Goal: Task Accomplishment & Management: Manage account settings

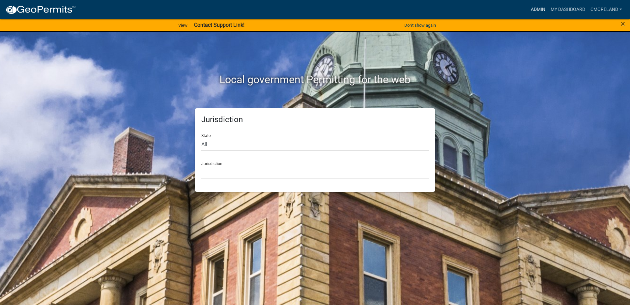
click at [535, 9] on link "Admin" at bounding box center [538, 9] width 20 height 13
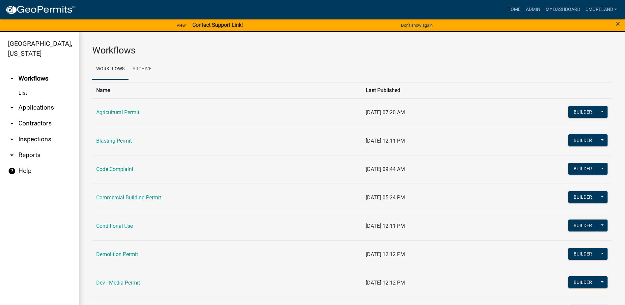
click at [38, 138] on link "arrow_drop_down Inspections" at bounding box center [39, 139] width 79 height 16
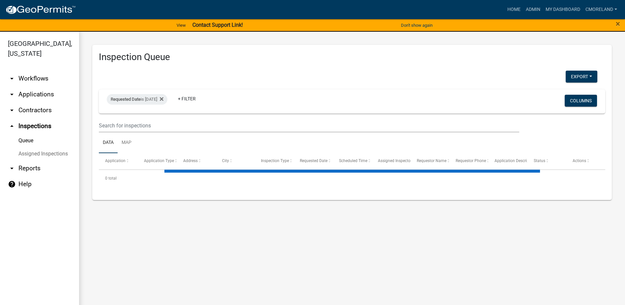
select select "2: 50"
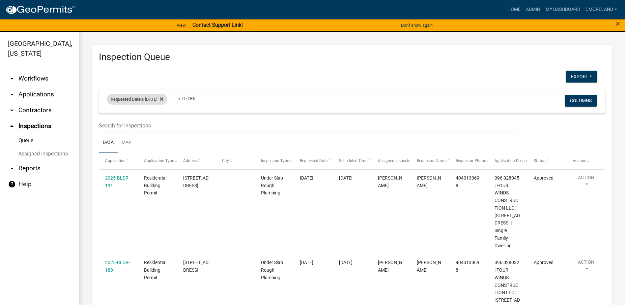
click at [162, 99] on div "Requested Date is 09/17/2025" at bounding box center [137, 99] width 61 height 11
click at [163, 122] on input "2025-09-17" at bounding box center [143, 124] width 46 height 14
type input "2025-09-18"
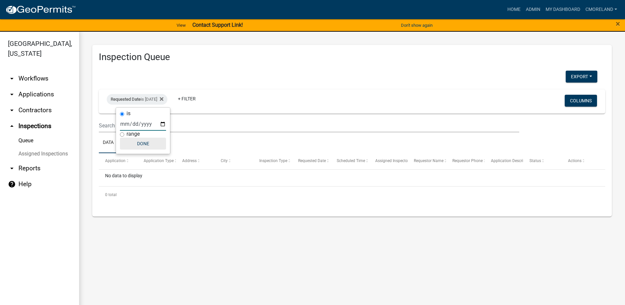
click at [147, 142] on button "Done" at bounding box center [143, 143] width 46 height 12
click at [164, 96] on icon at bounding box center [162, 98] width 4 height 5
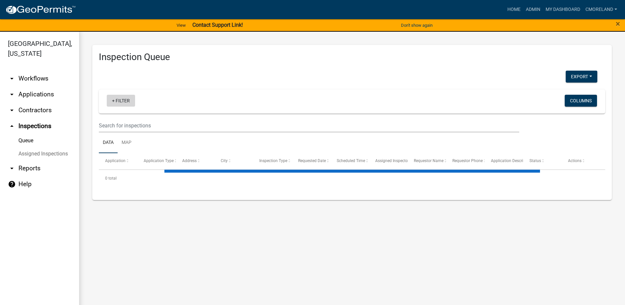
click at [117, 100] on link "+ Filter" at bounding box center [121, 101] width 28 height 12
select select "2: 50"
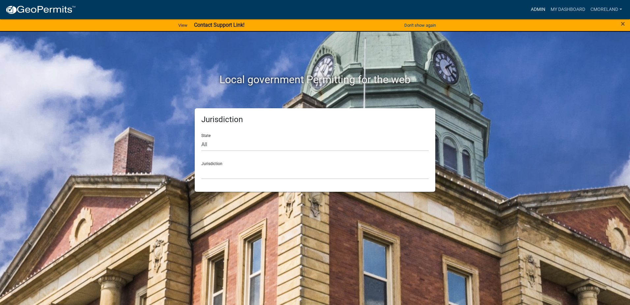
click at [536, 7] on link "Admin" at bounding box center [538, 9] width 20 height 13
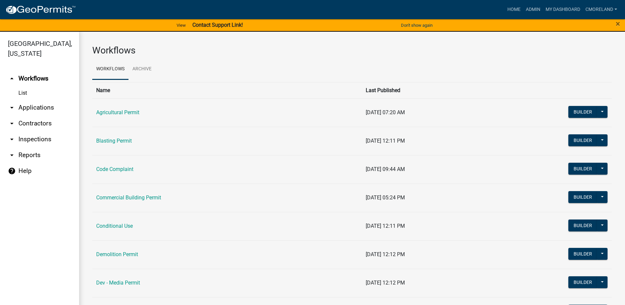
click at [41, 137] on link "arrow_drop_down Inspections" at bounding box center [39, 139] width 79 height 16
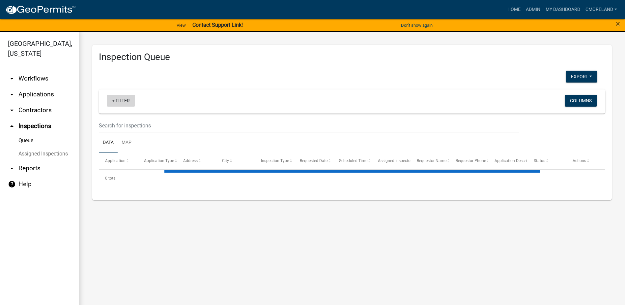
click at [125, 100] on link "+ Filter" at bounding box center [121, 101] width 28 height 12
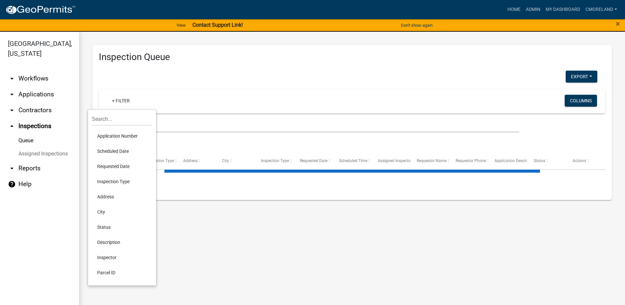
click at [121, 150] on li "Scheduled Date" at bounding box center [122, 150] width 60 height 15
select select "2: 50"
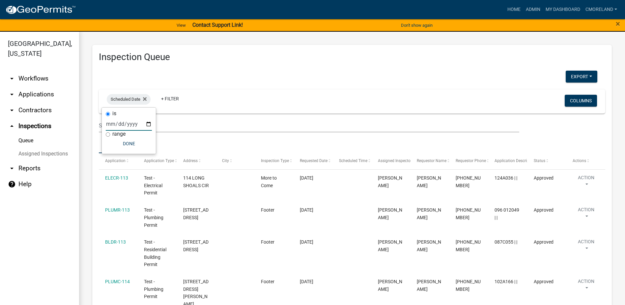
click at [149, 122] on input "date" at bounding box center [129, 124] width 46 height 14
type input "2025-09-18"
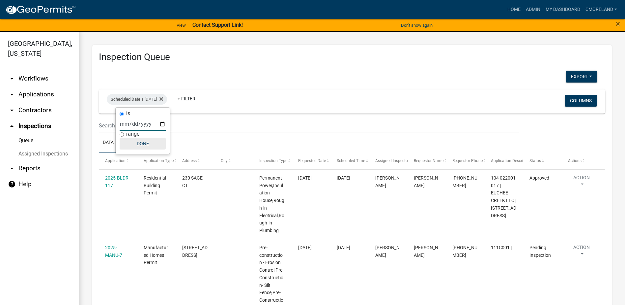
click at [149, 141] on button "Done" at bounding box center [143, 143] width 46 height 12
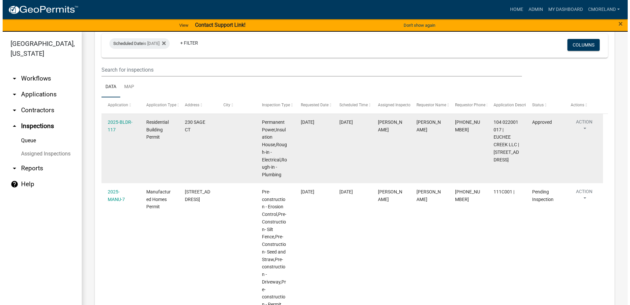
scroll to position [66, 0]
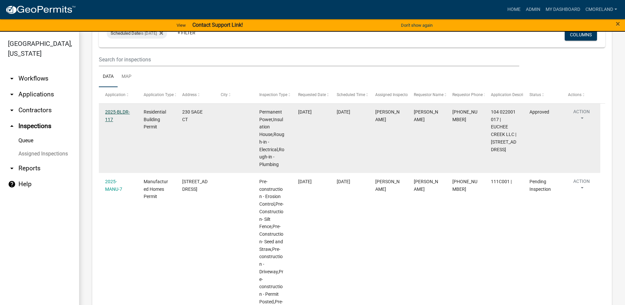
click at [123, 111] on link "2025-BLDR-117" at bounding box center [117, 115] width 25 height 13
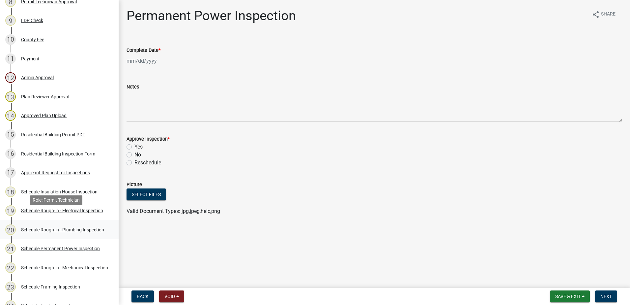
scroll to position [264, 0]
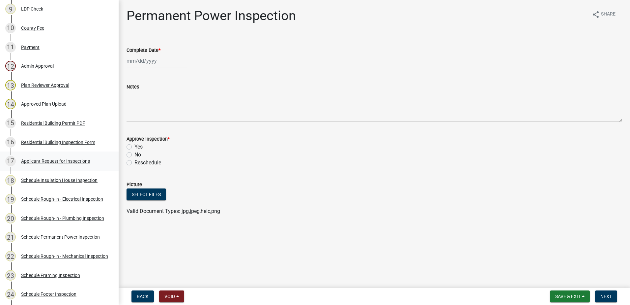
click at [46, 161] on div "Applicant Request for Inspections" at bounding box center [55, 161] width 69 height 5
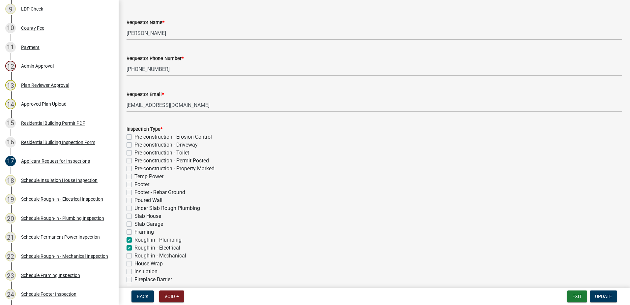
scroll to position [66, 0]
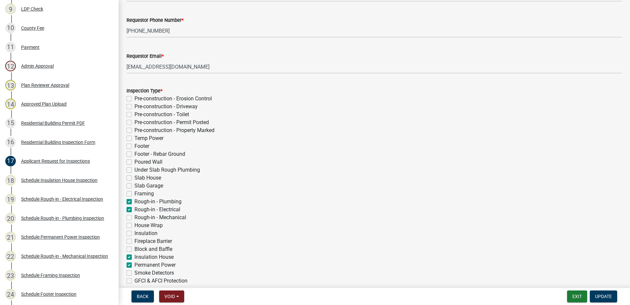
click at [135, 200] on label "Rough-in - Plumbing" at bounding box center [158, 201] width 47 height 8
click at [135, 200] on input "Rough-in - Plumbing" at bounding box center [137, 199] width 4 height 4
checkbox input "false"
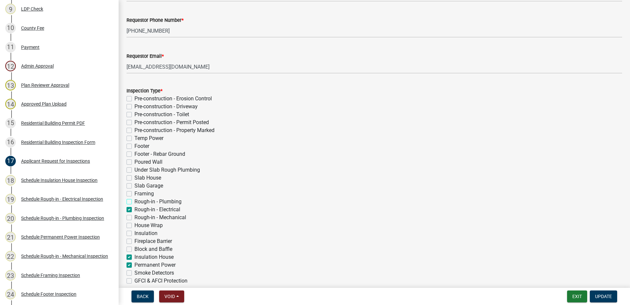
checkbox input "false"
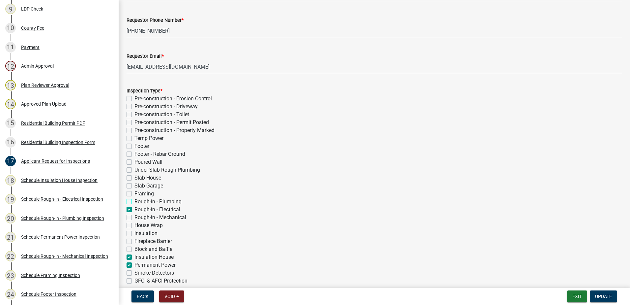
checkbox input "false"
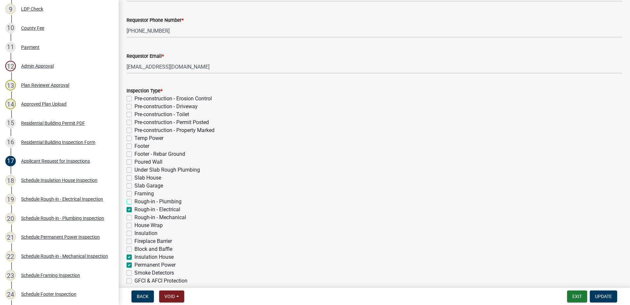
checkbox input "false"
checkbox input "true"
checkbox input "false"
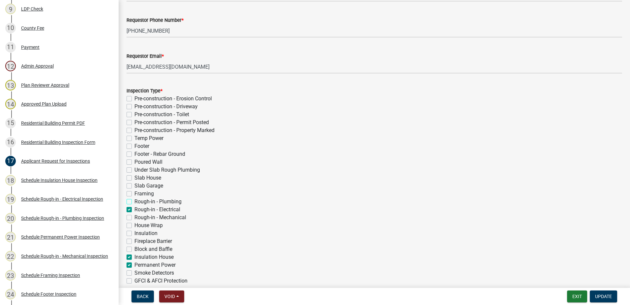
checkbox input "false"
checkbox input "true"
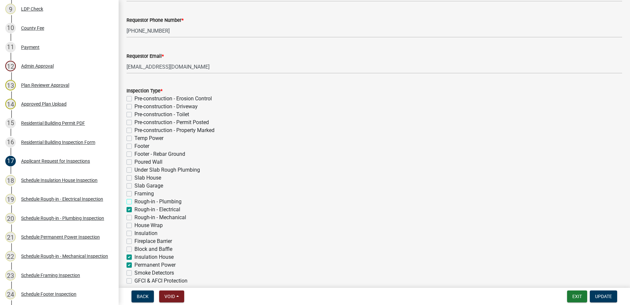
checkbox input "false"
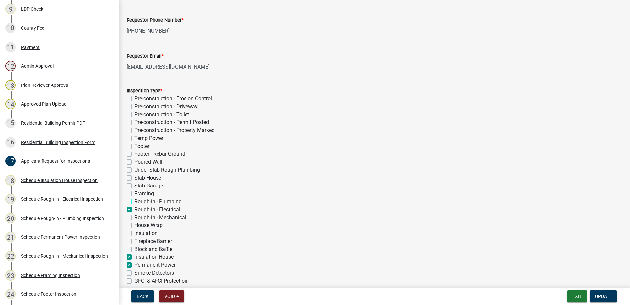
checkbox input "false"
click at [135, 210] on label "Rough-in - Electrical" at bounding box center [158, 209] width 46 height 8
click at [135, 210] on input "Rough-in - Electrical" at bounding box center [137, 207] width 4 height 4
checkbox input "false"
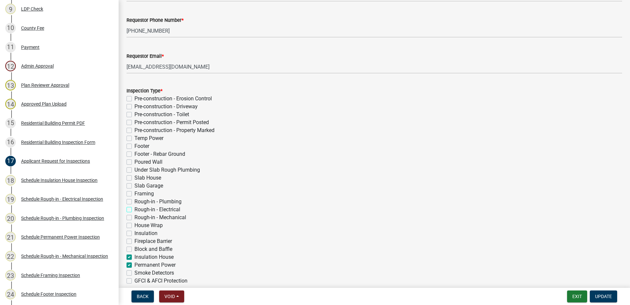
checkbox input "false"
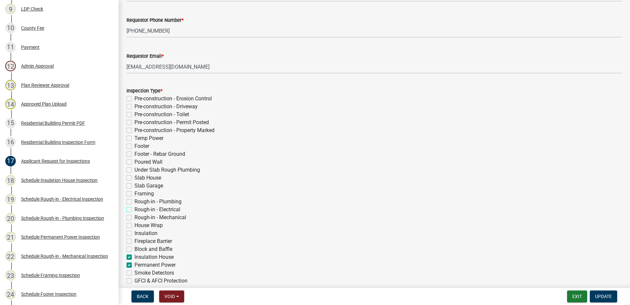
checkbox input "false"
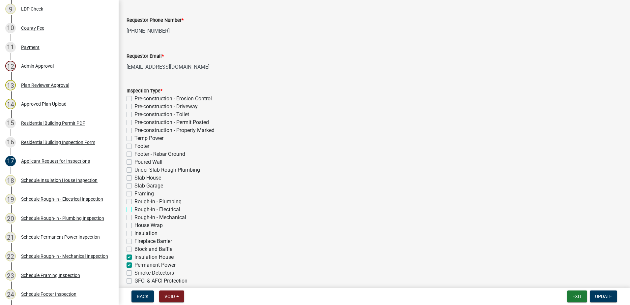
checkbox input "false"
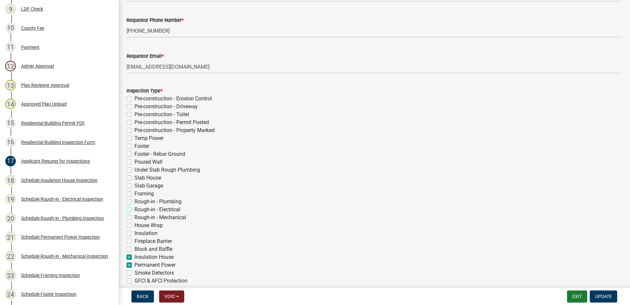
checkbox input "false"
checkbox input "true"
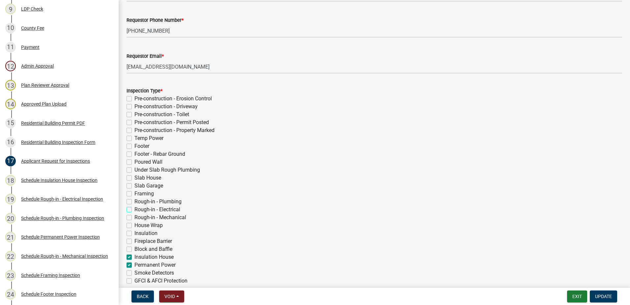
checkbox input "true"
checkbox input "false"
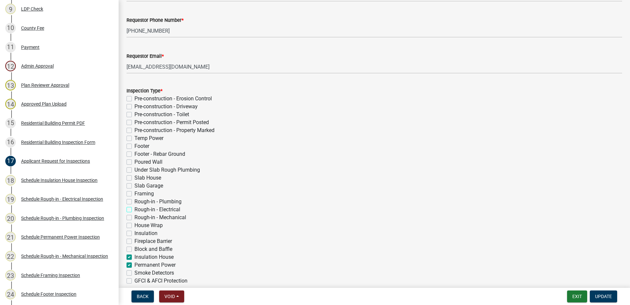
checkbox input "false"
click at [135, 256] on label "Insulation House" at bounding box center [154, 257] width 39 height 8
click at [135, 256] on input "Insulation House" at bounding box center [137, 255] width 4 height 4
checkbox input "false"
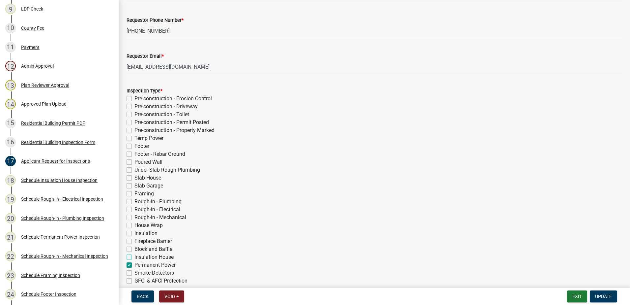
checkbox input "false"
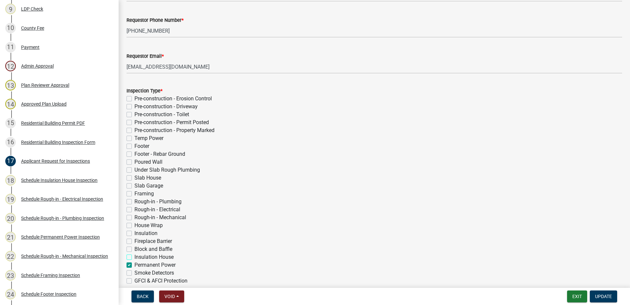
checkbox input "false"
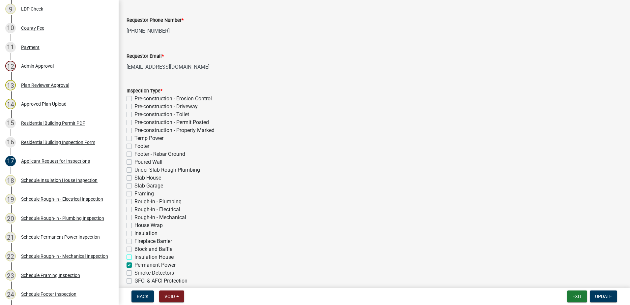
checkbox input "false"
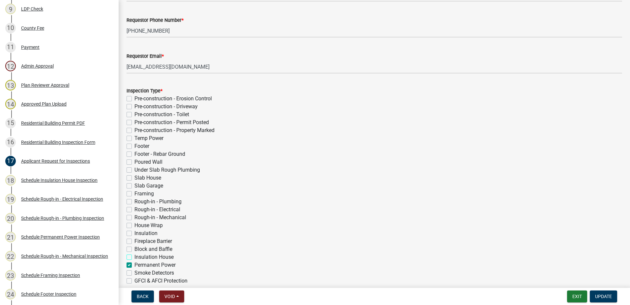
checkbox input "false"
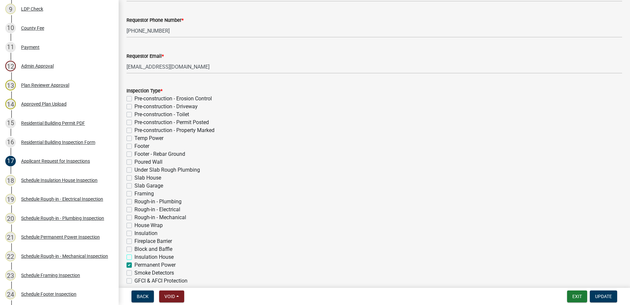
checkbox input "false"
checkbox input "true"
checkbox input "false"
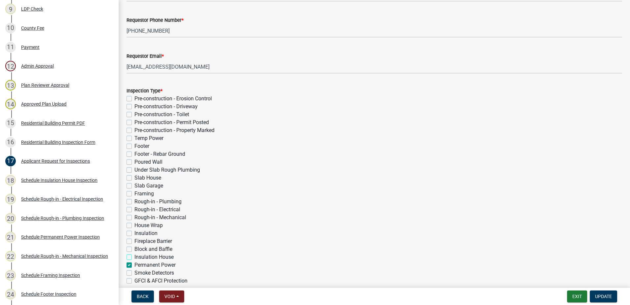
checkbox input "false"
click at [601, 293] on span "Update" at bounding box center [603, 295] width 17 height 5
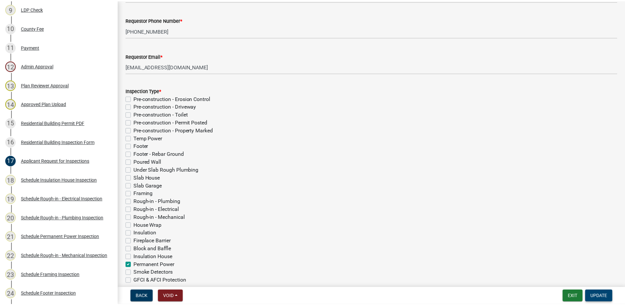
scroll to position [0, 0]
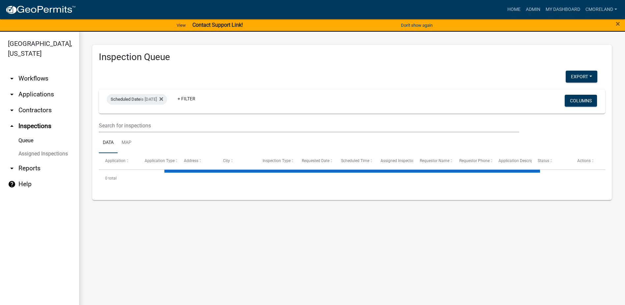
select select "2: 50"
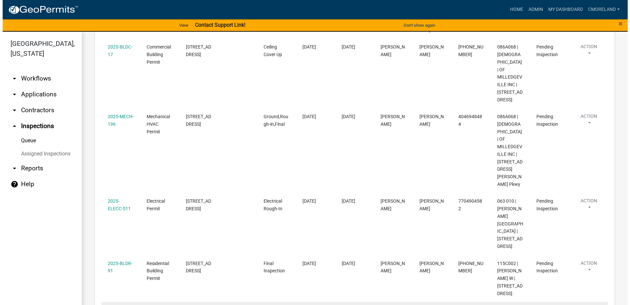
scroll to position [588, 0]
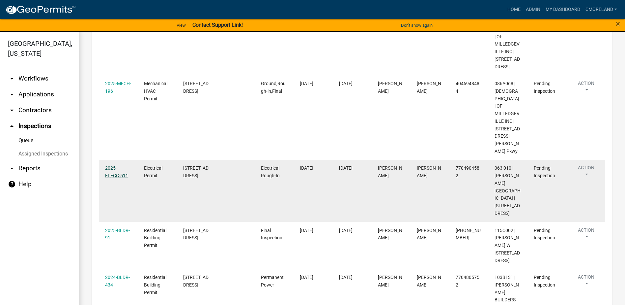
click at [112, 178] on link "2025-ELECC-511" at bounding box center [116, 171] width 23 height 13
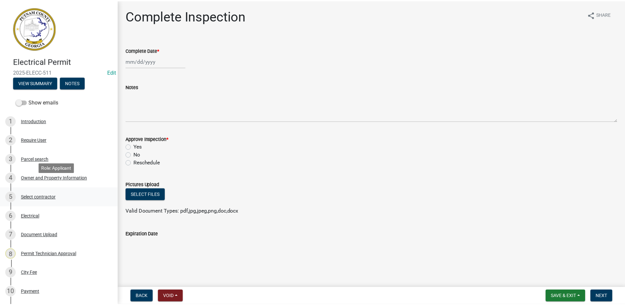
scroll to position [153, 0]
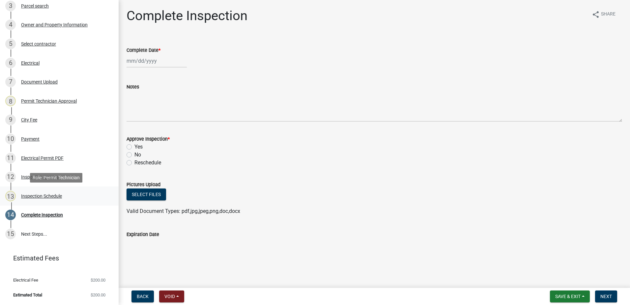
click at [54, 195] on div "Inspection Schedule" at bounding box center [41, 196] width 41 height 5
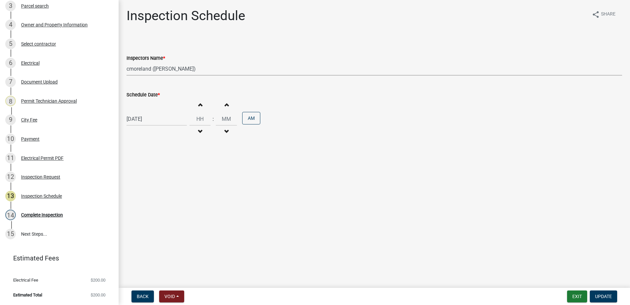
click at [209, 69] on select "Select Item... mrivera (Michele Rivera) StephanieM (Stephanie Morris ) QGrissom…" at bounding box center [375, 69] width 496 height 14
select select "07642ab0-564c-47bb-824b-0ccf2da83593"
click at [127, 62] on select "Select Item... mrivera (Michele Rivera) StephanieM (Stephanie Morris ) QGrissom…" at bounding box center [375, 69] width 496 height 14
click at [601, 295] on span "Update" at bounding box center [603, 295] width 17 height 5
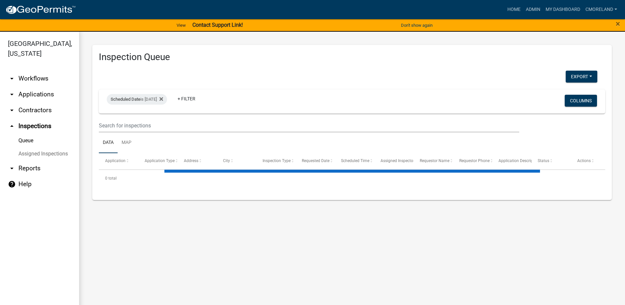
select select "2: 50"
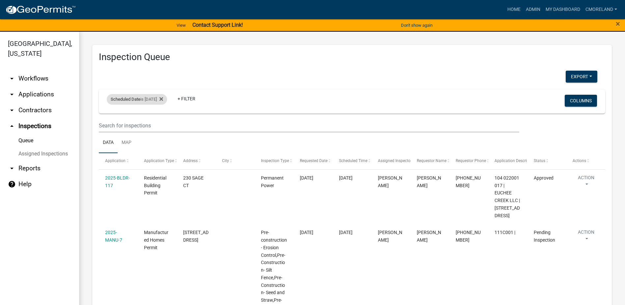
click at [160, 96] on div "Scheduled Date is 09/18/2025" at bounding box center [137, 99] width 60 height 11
click at [163, 124] on input "2025-09-18" at bounding box center [143, 124] width 46 height 14
type input "2025-09-17"
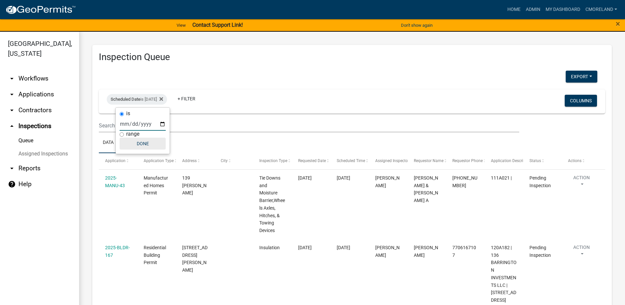
click at [144, 145] on button "Done" at bounding box center [143, 143] width 46 height 12
click at [200, 98] on link "+ Filter" at bounding box center [186, 99] width 28 height 12
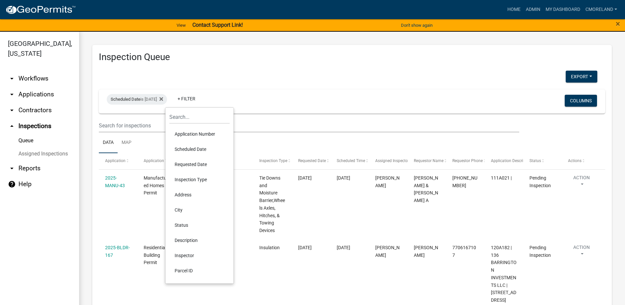
click at [278, 102] on div "Scheduled Date is 09/17/2025 + Filter" at bounding box center [269, 101] width 334 height 17
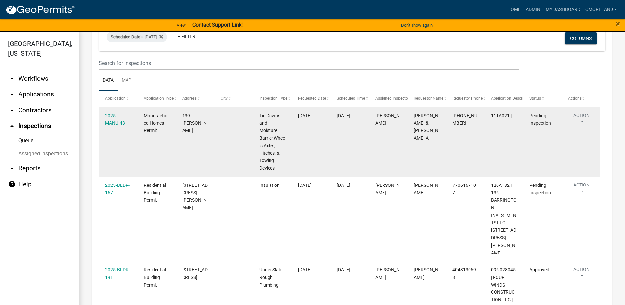
scroll to position [66, 0]
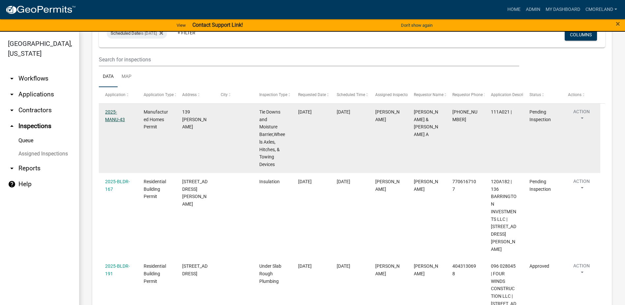
click at [114, 114] on link "2025-MANU-43" at bounding box center [115, 115] width 20 height 13
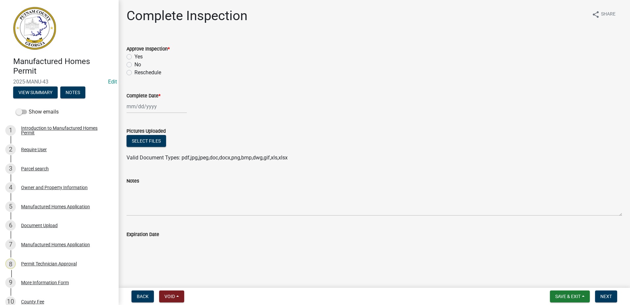
click at [135, 56] on label "Yes" at bounding box center [139, 57] width 8 height 8
click at [135, 56] on input "Yes" at bounding box center [137, 55] width 4 height 4
radio input "true"
select select "9"
select select "2025"
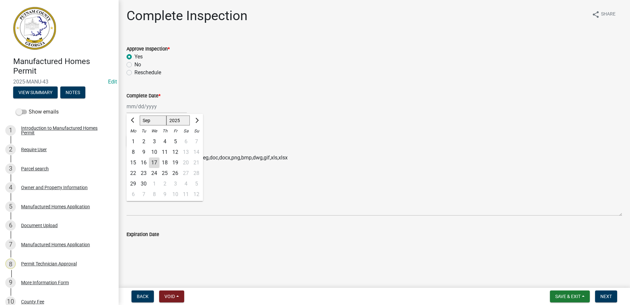
click at [144, 108] on div "Jan Feb Mar Apr May Jun Jul Aug Sep Oct Nov Dec 1525 1526 1527 1528 1529 1530 1…" at bounding box center [157, 107] width 60 height 14
click at [154, 163] on div "17" at bounding box center [154, 162] width 11 height 11
type input "09/17/2025"
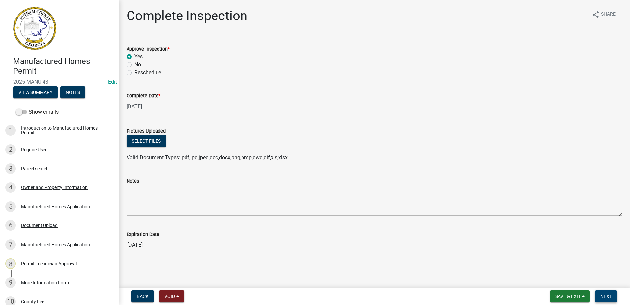
click at [608, 293] on span "Next" at bounding box center [607, 295] width 12 height 5
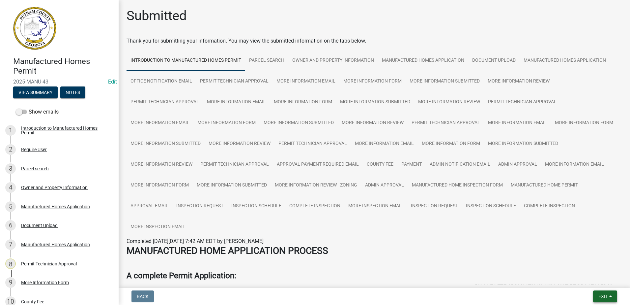
click at [604, 294] on span "Exit" at bounding box center [604, 295] width 10 height 5
click at [594, 278] on button "Save & Exit" at bounding box center [591, 279] width 53 height 16
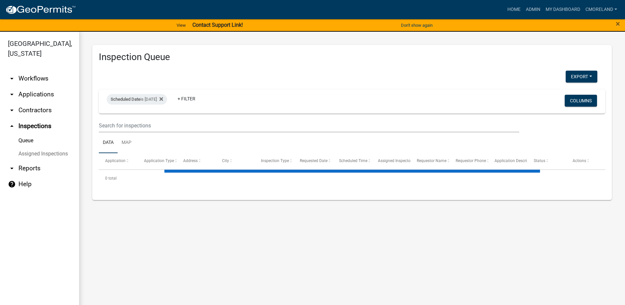
select select "2: 50"
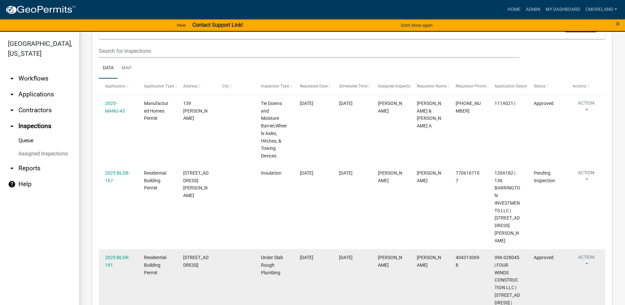
scroll to position [66, 0]
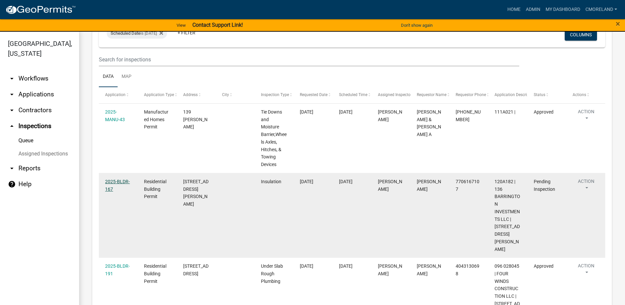
click at [114, 181] on link "2025-BLDR-167" at bounding box center [117, 185] width 25 height 13
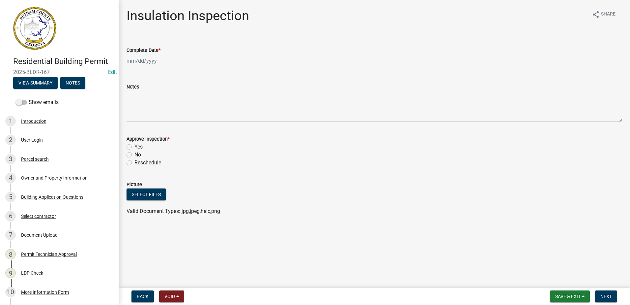
select select "9"
select select "2025"
click at [139, 64] on div "Jan Feb Mar Apr May Jun Jul Aug Sep Oct Nov Dec 1525 1526 1527 1528 1529 1530 1…" at bounding box center [157, 61] width 60 height 14
click at [154, 117] on div "17" at bounding box center [154, 117] width 11 height 11
type input "09/17/2025"
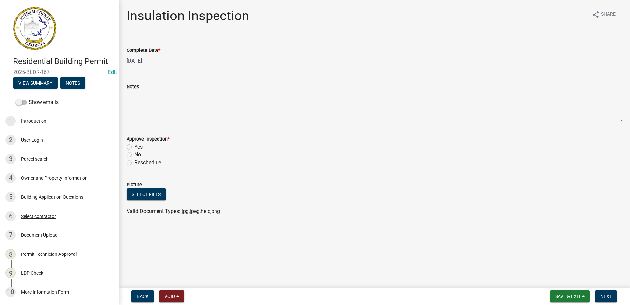
click at [135, 146] on label "Yes" at bounding box center [139, 147] width 8 height 8
click at [135, 146] on input "Yes" at bounding box center [137, 145] width 4 height 4
radio input "true"
click at [608, 294] on span "Next" at bounding box center [607, 295] width 12 height 5
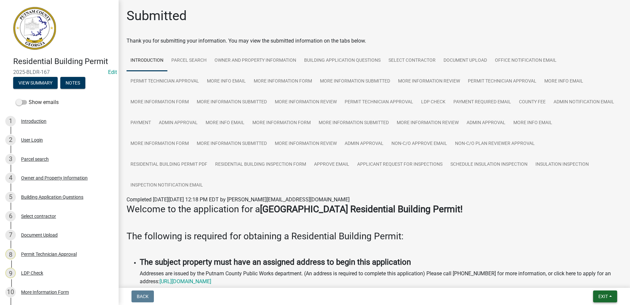
click at [603, 294] on span "Exit" at bounding box center [604, 295] width 10 height 5
click at [601, 280] on button "Save & Exit" at bounding box center [591, 279] width 53 height 16
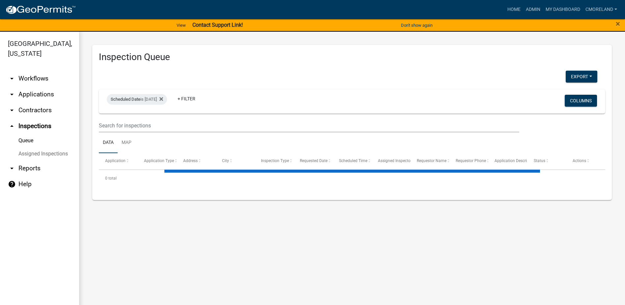
select select "2: 50"
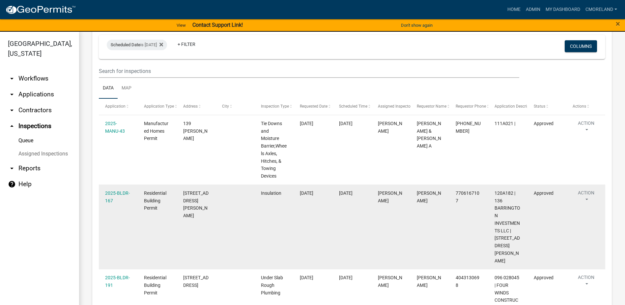
scroll to position [66, 0]
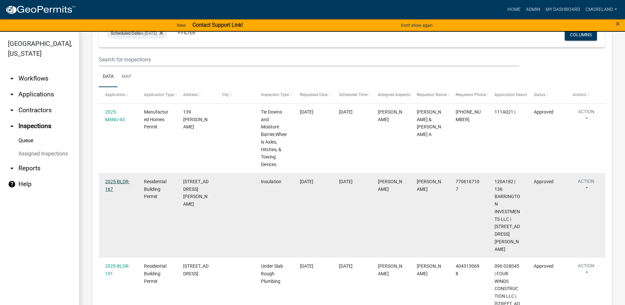
click at [119, 180] on link "2025-BLDR-167" at bounding box center [117, 185] width 25 height 13
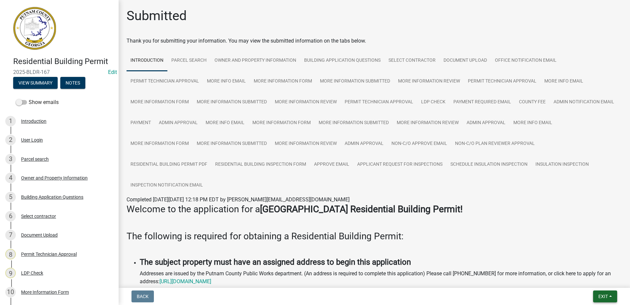
click at [602, 294] on span "Exit" at bounding box center [604, 295] width 10 height 5
click at [595, 280] on button "Save & Exit" at bounding box center [591, 279] width 53 height 16
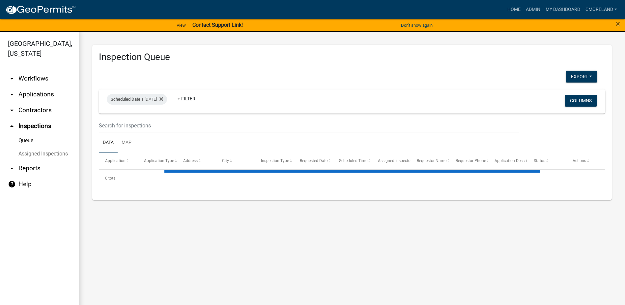
select select "2: 50"
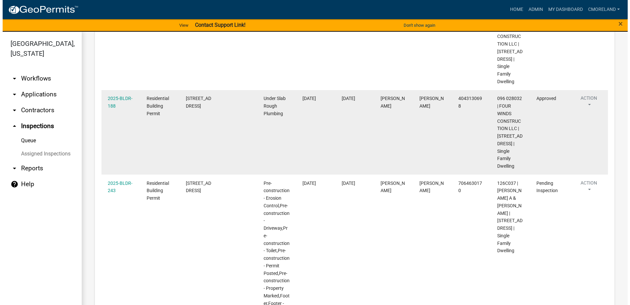
scroll to position [330, 0]
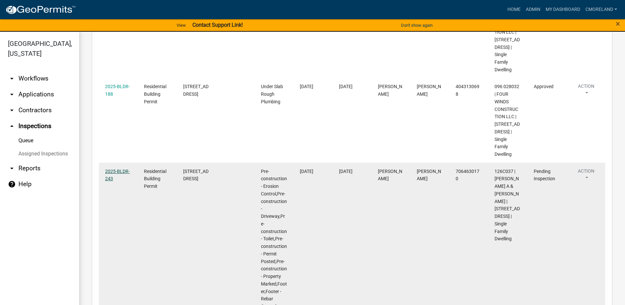
click at [114, 171] on link "2025-BLDR-243" at bounding box center [117, 174] width 25 height 13
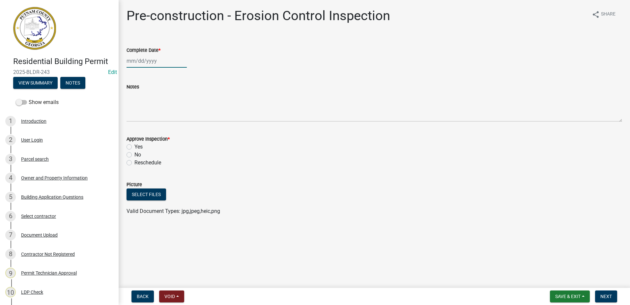
click at [138, 63] on div at bounding box center [157, 61] width 60 height 14
select select "9"
select select "2025"
click at [156, 117] on div "17" at bounding box center [154, 117] width 11 height 11
type input "09/17/2025"
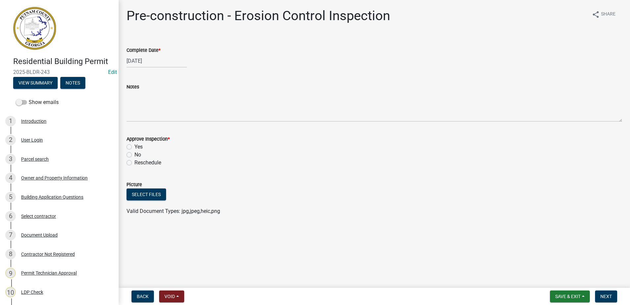
click at [135, 148] on label "Yes" at bounding box center [139, 147] width 8 height 8
click at [135, 147] on input "Yes" at bounding box center [137, 145] width 4 height 4
radio input "true"
click at [603, 295] on span "Next" at bounding box center [607, 295] width 12 height 5
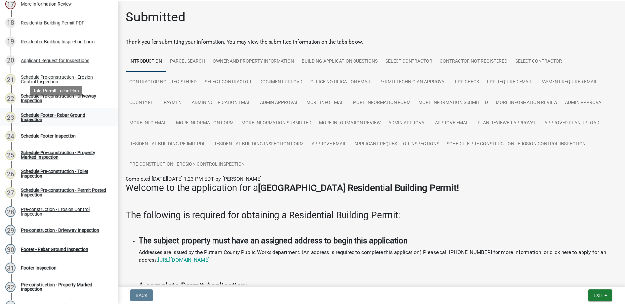
scroll to position [462, 0]
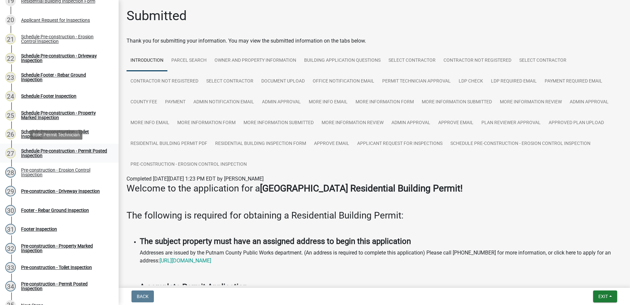
click at [46, 151] on div "Schedule Pre-construction - Permit Posted Inspection" at bounding box center [64, 152] width 87 height 9
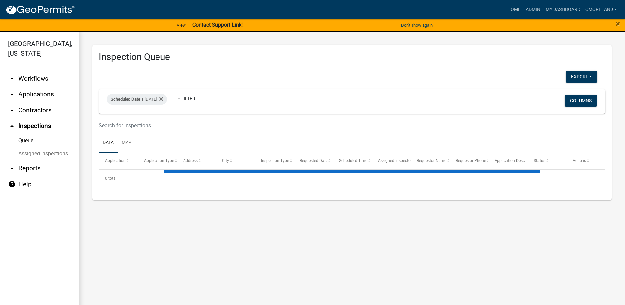
select select "2: 50"
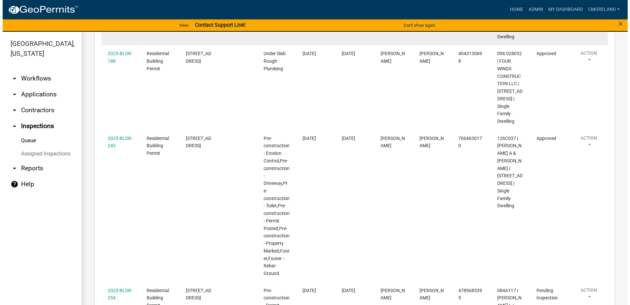
scroll to position [396, 0]
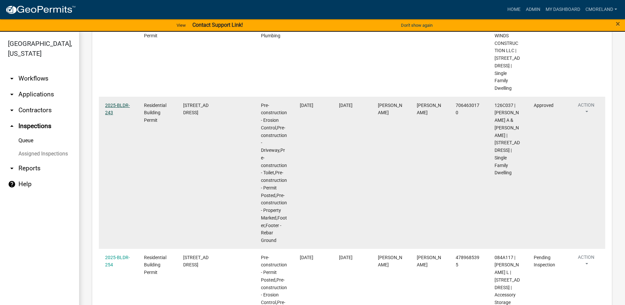
click at [121, 105] on link "2025-BLDR-243" at bounding box center [117, 109] width 25 height 13
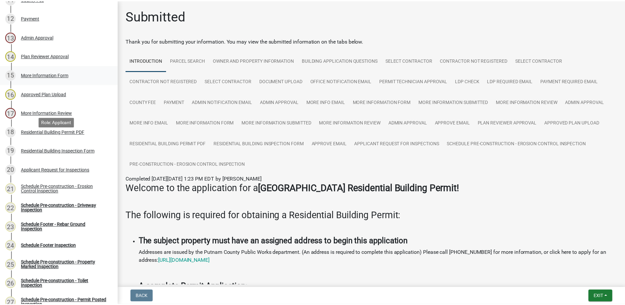
scroll to position [363, 0]
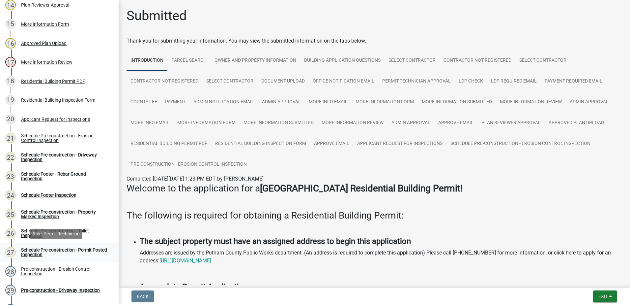
click at [52, 249] on div "Schedule Pre-construction - Permit Posted Inspection" at bounding box center [64, 251] width 87 height 9
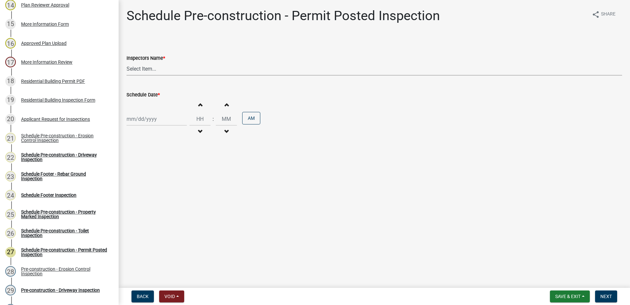
click at [152, 69] on select "Select Item... mrivera (Michele Rivera) StephanieM (Stephanie Morris ) QGrissom…" at bounding box center [375, 69] width 496 height 14
select select "a0ea4169-8540-4a2c-b9f4-cf4c1ffdeb95"
click at [127, 62] on select "Select Item... mrivera (Michele Rivera) StephanieM (Stephanie Morris ) QGrissom…" at bounding box center [375, 69] width 496 height 14
select select "9"
select select "2025"
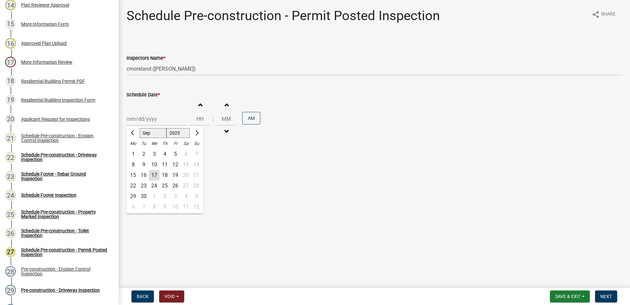
click at [163, 117] on div "Jan Feb Mar Apr May Jun Jul Aug Sep Oct Nov Dec 1525 1526 1527 1528 1529 1530 1…" at bounding box center [157, 119] width 60 height 14
click at [155, 173] on div "17" at bounding box center [154, 175] width 11 height 11
type input "09/17/2025"
click at [609, 293] on span "Next" at bounding box center [607, 295] width 12 height 5
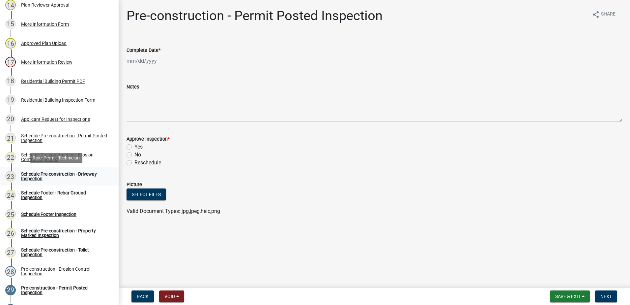
click at [60, 175] on div "Schedule Pre-construction - Driveway Inspection" at bounding box center [64, 175] width 87 height 9
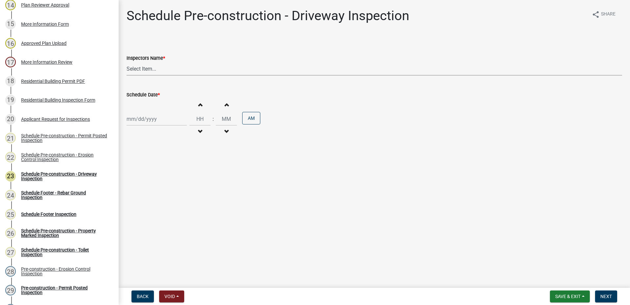
click at [155, 67] on select "Select Item... mrivera (Michele Rivera) StephanieM (Stephanie Morris ) QGrissom…" at bounding box center [375, 69] width 496 height 14
select select "a0ea4169-8540-4a2c-b9f4-cf4c1ffdeb95"
click at [127, 62] on select "Select Item... mrivera (Michele Rivera) StephanieM (Stephanie Morris ) QGrissom…" at bounding box center [375, 69] width 496 height 14
select select "9"
select select "2025"
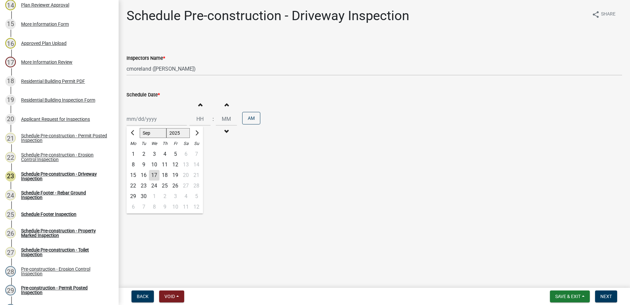
click at [157, 119] on div "Jan Feb Mar Apr May Jun Jul Aug Sep Oct Nov Dec 1525 1526 1527 1528 1529 1530 1…" at bounding box center [157, 119] width 60 height 14
click at [155, 176] on div "17" at bounding box center [154, 175] width 11 height 11
type input "09/17/2025"
click at [607, 293] on span "Next" at bounding box center [607, 295] width 12 height 5
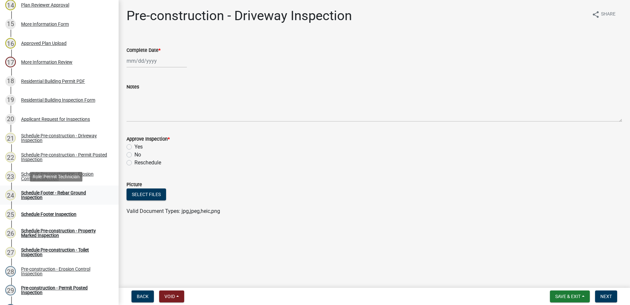
click at [63, 192] on div "Schedule Footer - Rebar Ground Inspection" at bounding box center [64, 194] width 87 height 9
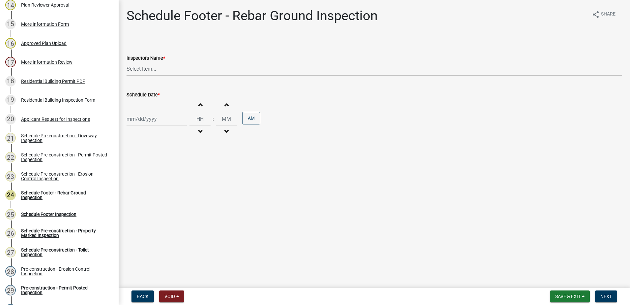
click at [180, 71] on select "Select Item... mrivera (Michele Rivera) StephanieM (Stephanie Morris ) QGrissom…" at bounding box center [375, 69] width 496 height 14
select select "a0ea4169-8540-4a2c-b9f4-cf4c1ffdeb95"
click at [127, 62] on select "Select Item... mrivera (Michele Rivera) StephanieM (Stephanie Morris ) QGrissom…" at bounding box center [375, 69] width 496 height 14
click at [175, 119] on div at bounding box center [157, 119] width 60 height 14
select select "9"
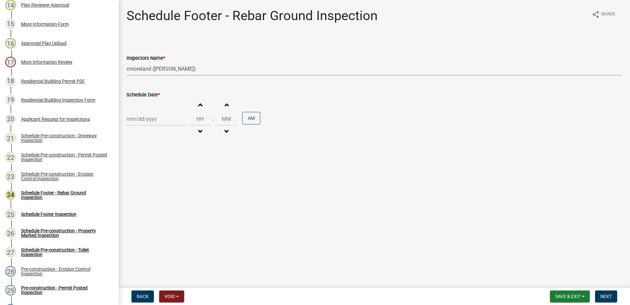
select select "2025"
click at [156, 175] on div "17" at bounding box center [154, 175] width 11 height 11
type input "09/17/2025"
click at [604, 293] on button "Next" at bounding box center [606, 296] width 22 height 12
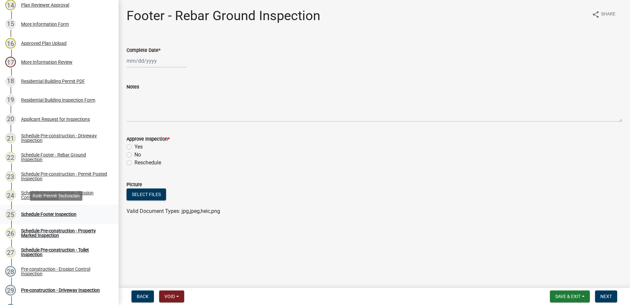
click at [60, 214] on div "Schedule Footer Inspection" at bounding box center [48, 214] width 55 height 5
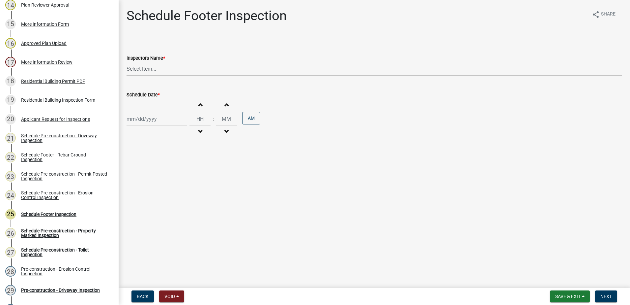
click at [163, 66] on select "Select Item... mrivera (Michele Rivera) StephanieM (Stephanie Morris ) QGrissom…" at bounding box center [375, 69] width 496 height 14
select select "a0ea4169-8540-4a2c-b9f4-cf4c1ffdeb95"
click at [127, 62] on select "Select Item... mrivera (Michele Rivera) StephanieM (Stephanie Morris ) QGrissom…" at bounding box center [375, 69] width 496 height 14
select select "9"
select select "2025"
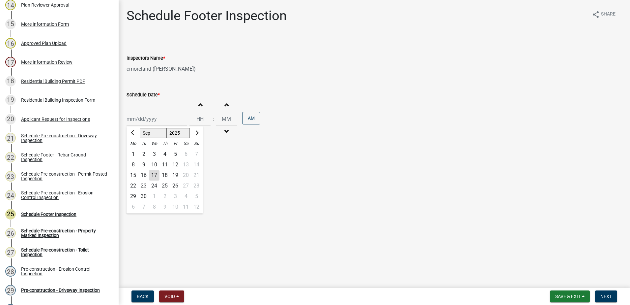
click at [160, 120] on div "Jan Feb Mar Apr May Jun Jul Aug Sep Oct Nov Dec 1525 1526 1527 1528 1529 1530 1…" at bounding box center [157, 119] width 60 height 14
click at [154, 175] on div "17" at bounding box center [154, 175] width 11 height 11
type input "09/17/2025"
click at [608, 296] on span "Next" at bounding box center [607, 295] width 12 height 5
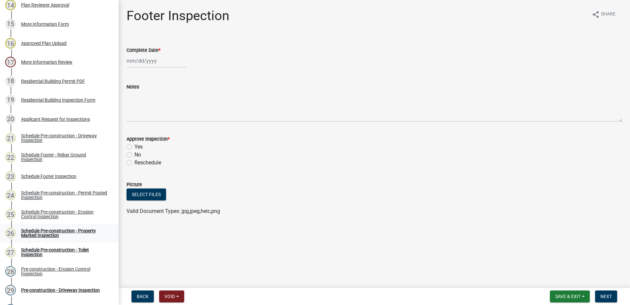
click at [42, 232] on div "Schedule Pre-construction - Property Marked Inspection" at bounding box center [64, 232] width 87 height 9
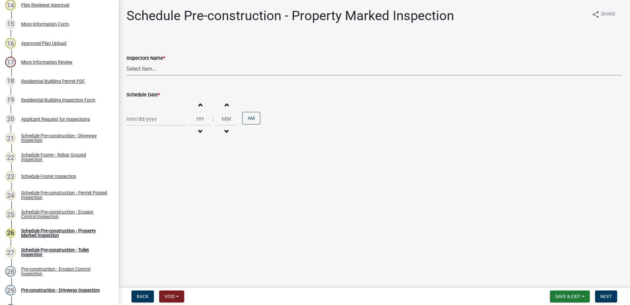
click at [178, 72] on select "Select Item... mrivera (Michele Rivera) StephanieM (Stephanie Morris ) QGrissom…" at bounding box center [375, 69] width 496 height 14
select select "a0ea4169-8540-4a2c-b9f4-cf4c1ffdeb95"
click at [127, 62] on select "Select Item... mrivera (Michele Rivera) StephanieM (Stephanie Morris ) QGrissom…" at bounding box center [375, 69] width 496 height 14
click at [164, 120] on div at bounding box center [157, 119] width 60 height 14
select select "9"
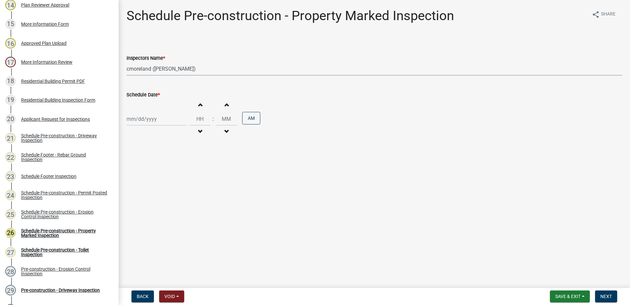
select select "2025"
click at [155, 174] on div "17" at bounding box center [154, 175] width 11 height 11
type input "09/17/2025"
click at [605, 295] on span "Next" at bounding box center [607, 295] width 12 height 5
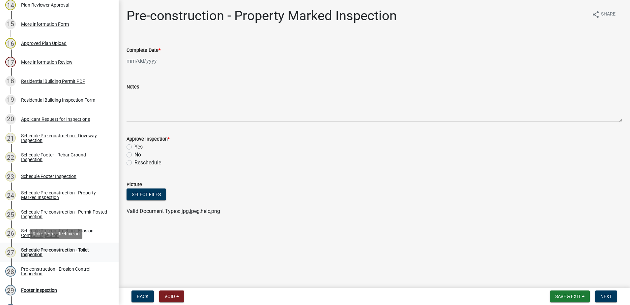
click at [62, 248] on div "Schedule Pre-construction - Toilet Inspection" at bounding box center [64, 251] width 87 height 9
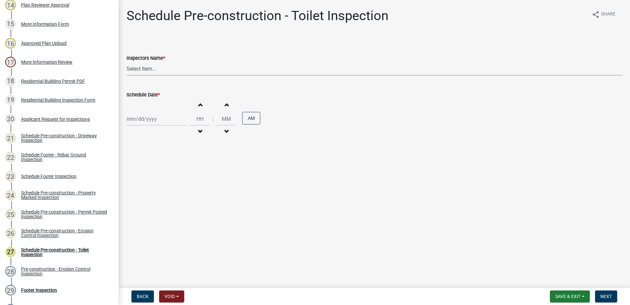
click at [159, 71] on select "Select Item... mrivera (Michele Rivera) StephanieM (Stephanie Morris ) QGrissom…" at bounding box center [375, 69] width 496 height 14
select select "a0ea4169-8540-4a2c-b9f4-cf4c1ffdeb95"
click at [127, 62] on select "Select Item... mrivera (Michele Rivera) StephanieM (Stephanie Morris ) QGrissom…" at bounding box center [375, 69] width 496 height 14
click at [168, 123] on div at bounding box center [157, 119] width 60 height 14
select select "9"
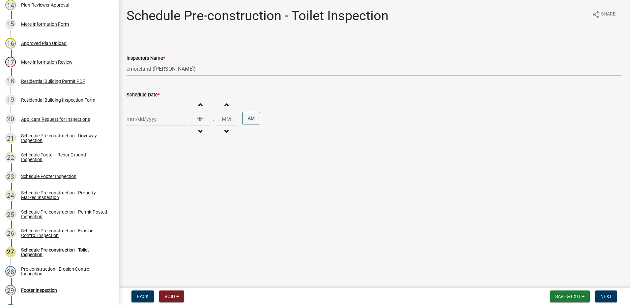
select select "2025"
click at [155, 173] on div "17" at bounding box center [154, 175] width 11 height 11
type input "09/17/2025"
click at [605, 294] on span "Next" at bounding box center [607, 295] width 12 height 5
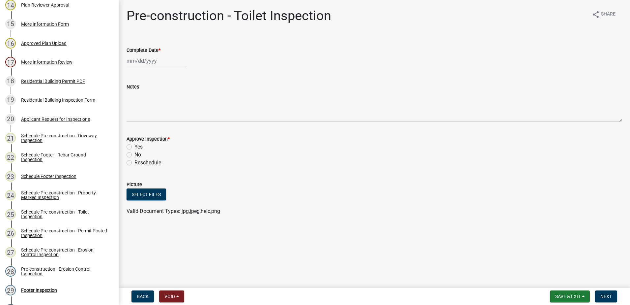
click at [149, 63] on div at bounding box center [157, 61] width 60 height 14
select select "9"
select select "2025"
click at [154, 118] on div "17" at bounding box center [154, 117] width 11 height 11
type input "09/17/2025"
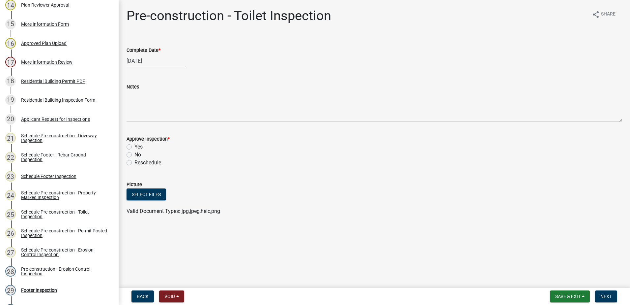
click at [135, 147] on label "Yes" at bounding box center [139, 147] width 8 height 8
click at [135, 147] on input "Yes" at bounding box center [137, 145] width 4 height 4
radio input "true"
click at [607, 293] on span "Next" at bounding box center [607, 295] width 12 height 5
click at [148, 61] on div at bounding box center [157, 61] width 60 height 14
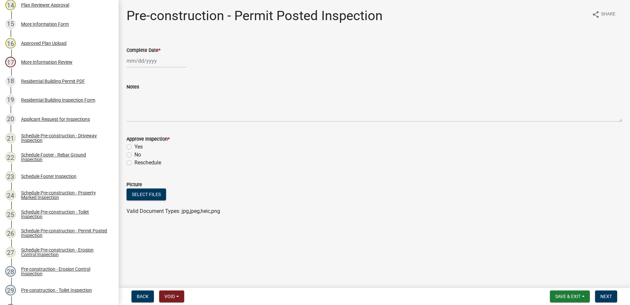
select select "9"
select select "2025"
click at [155, 115] on div "17" at bounding box center [154, 117] width 11 height 11
type input "09/17/2025"
click at [135, 148] on label "Yes" at bounding box center [139, 147] width 8 height 8
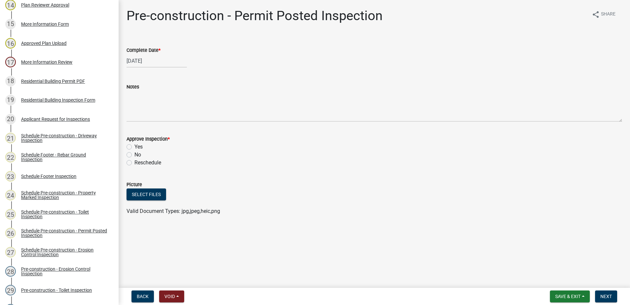
click at [135, 147] on input "Yes" at bounding box center [137, 145] width 4 height 4
radio input "true"
click at [605, 293] on span "Next" at bounding box center [607, 295] width 12 height 5
click at [144, 63] on div at bounding box center [157, 61] width 60 height 14
select select "9"
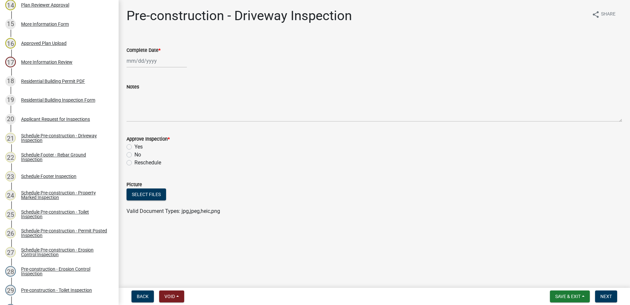
select select "2025"
click at [153, 116] on div "17" at bounding box center [154, 117] width 11 height 11
type input "09/17/2025"
click at [135, 147] on label "Yes" at bounding box center [139, 147] width 8 height 8
click at [135, 147] on input "Yes" at bounding box center [137, 145] width 4 height 4
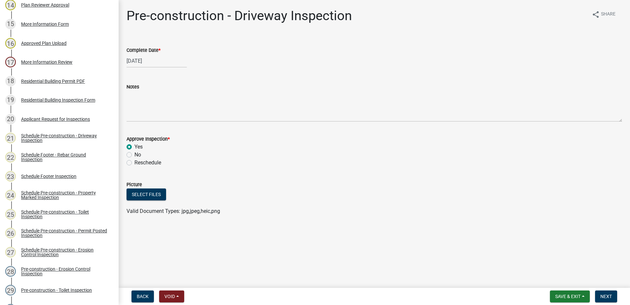
radio input "true"
click at [605, 294] on span "Next" at bounding box center [607, 295] width 12 height 5
select select "9"
select select "2025"
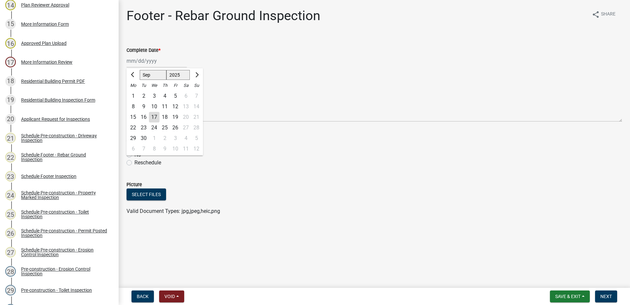
click at [144, 62] on div "Jan Feb Mar Apr May Jun Jul Aug Sep Oct Nov Dec 1525 1526 1527 1528 1529 1530 1…" at bounding box center [157, 61] width 60 height 14
click at [155, 116] on div "17" at bounding box center [154, 117] width 11 height 11
type input "09/17/2025"
click at [135, 147] on label "Yes" at bounding box center [139, 147] width 8 height 8
click at [135, 147] on input "Yes" at bounding box center [137, 145] width 4 height 4
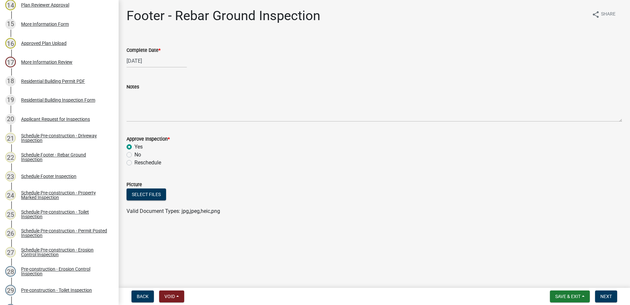
radio input "true"
click at [609, 295] on span "Next" at bounding box center [607, 295] width 12 height 5
click at [160, 61] on div at bounding box center [157, 61] width 60 height 14
select select "9"
select select "2025"
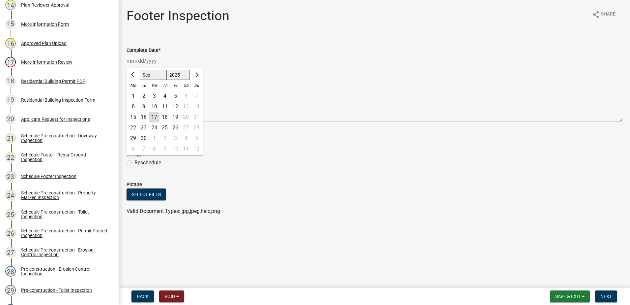
click at [154, 114] on div "17" at bounding box center [154, 117] width 11 height 11
type input "09/17/2025"
click at [135, 146] on label "Yes" at bounding box center [139, 147] width 8 height 8
click at [135, 146] on input "Yes" at bounding box center [137, 145] width 4 height 4
radio input "true"
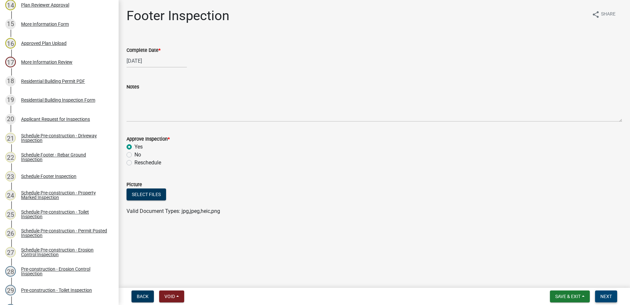
click at [607, 295] on span "Next" at bounding box center [607, 295] width 12 height 5
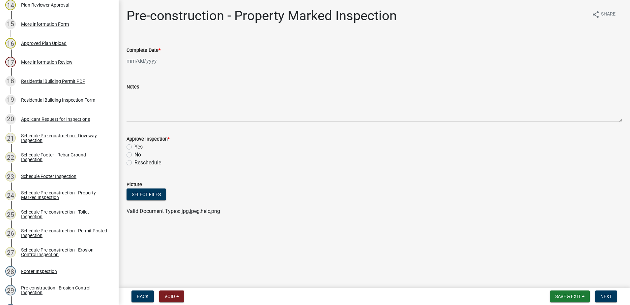
click at [144, 61] on div at bounding box center [157, 61] width 60 height 14
select select "9"
select select "2025"
click at [154, 118] on div "17" at bounding box center [154, 117] width 11 height 11
type input "09/17/2025"
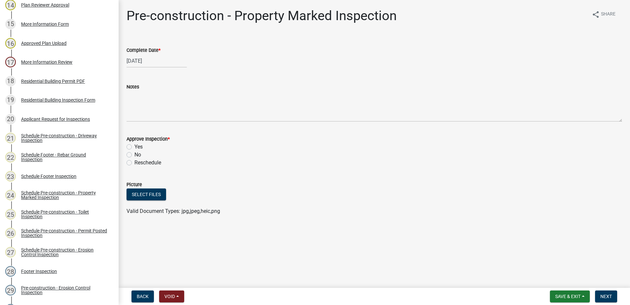
click at [135, 146] on label "Yes" at bounding box center [139, 147] width 8 height 8
click at [135, 146] on input "Yes" at bounding box center [137, 145] width 4 height 4
radio input "true"
click at [609, 293] on button "Next" at bounding box center [606, 296] width 22 height 12
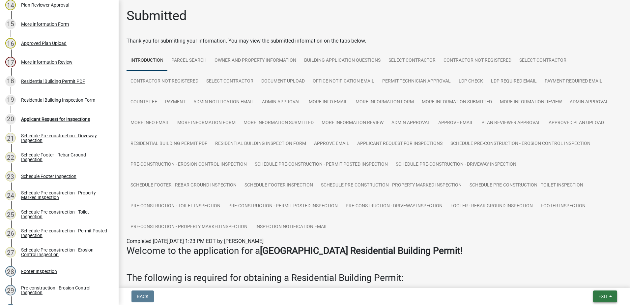
click at [604, 293] on span "Exit" at bounding box center [604, 295] width 10 height 5
click at [601, 276] on button "Save & Exit" at bounding box center [591, 279] width 53 height 16
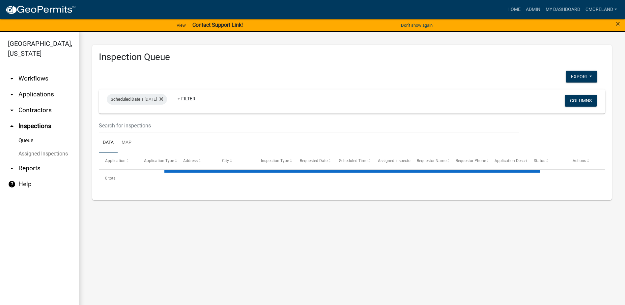
select select "2: 50"
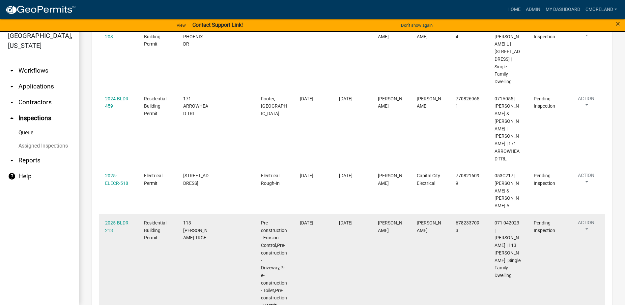
scroll to position [662, 0]
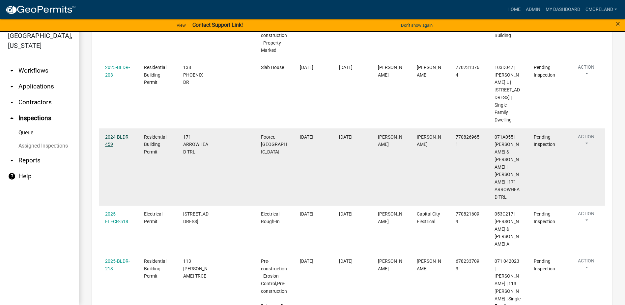
click at [121, 138] on link "2024-BLDR-459" at bounding box center [117, 140] width 25 height 13
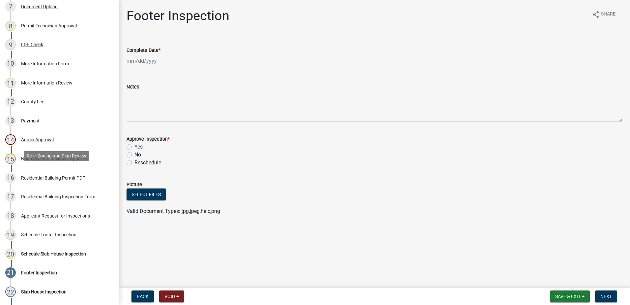
scroll to position [231, 0]
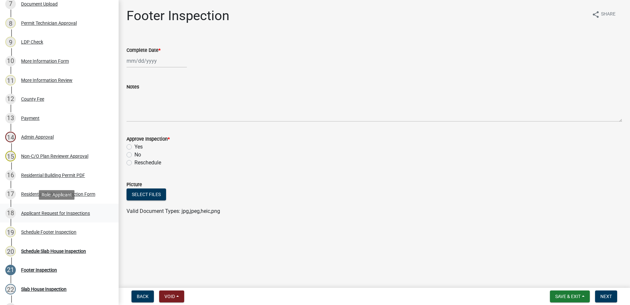
click at [42, 213] on div "Applicant Request for Inspections" at bounding box center [55, 213] width 69 height 5
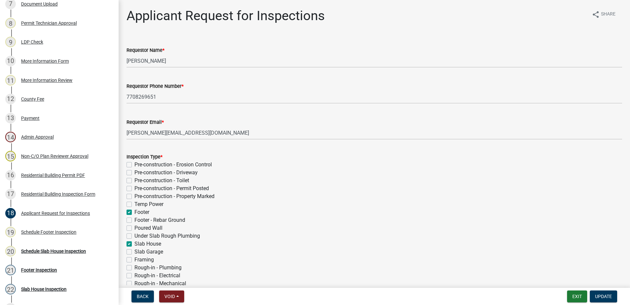
click at [135, 251] on label "Slab Garage" at bounding box center [149, 252] width 29 height 8
click at [135, 251] on input "Slab Garage" at bounding box center [137, 250] width 4 height 4
checkbox input "true"
checkbox input "false"
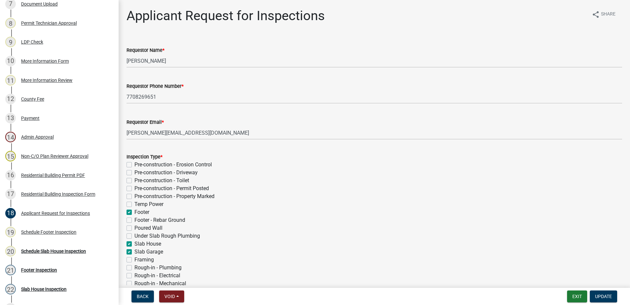
checkbox input "false"
checkbox input "true"
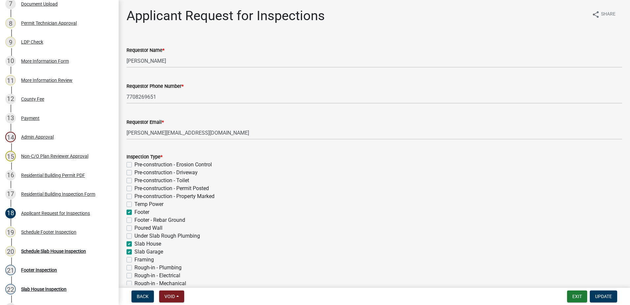
checkbox input "false"
checkbox input "true"
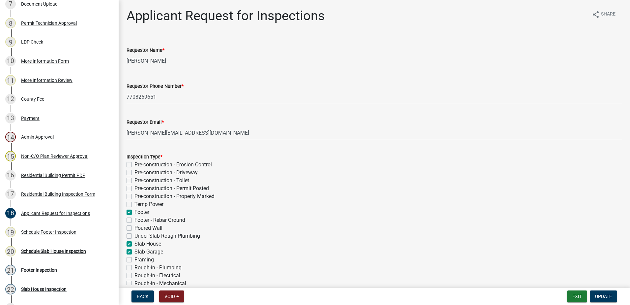
checkbox input "false"
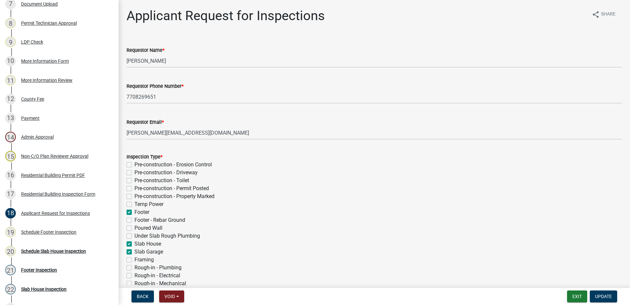
checkbox input "false"
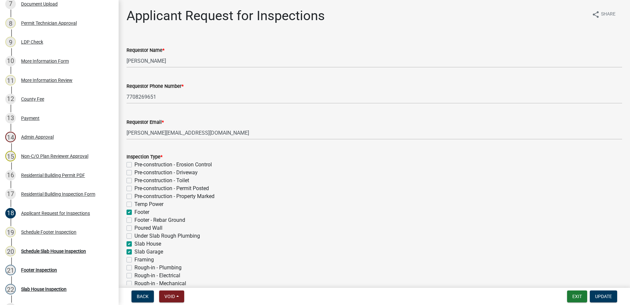
checkbox input "false"
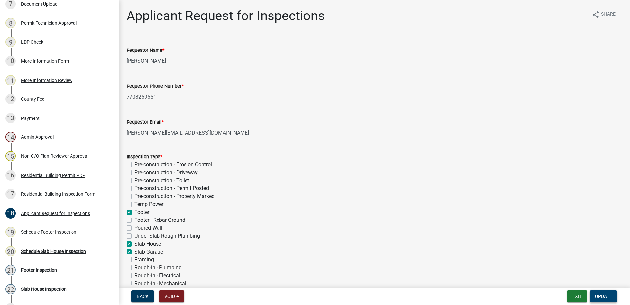
click at [603, 294] on span "Update" at bounding box center [603, 295] width 17 height 5
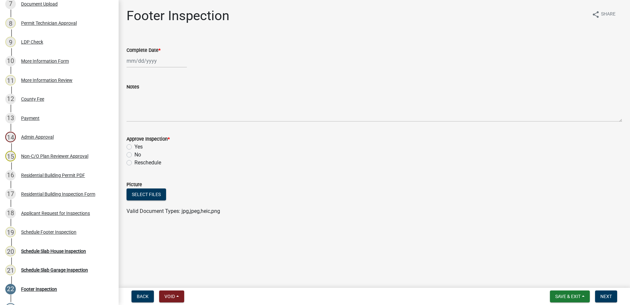
scroll to position [269, 0]
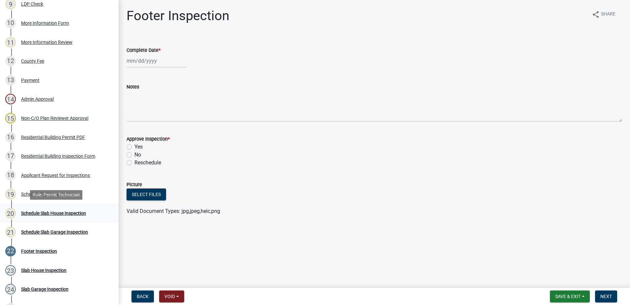
click at [44, 211] on div "Schedule Slab House Inspection" at bounding box center [53, 213] width 65 height 5
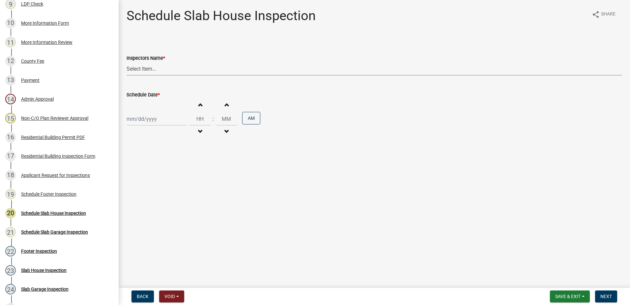
click at [159, 69] on select "Select Item... mrivera (Michele Rivera) StephanieM (Stephanie Morris ) QGrissom…" at bounding box center [375, 69] width 496 height 14
select select "a0ea4169-8540-4a2c-b9f4-cf4c1ffdeb95"
click at [127, 62] on select "Select Item... mrivera (Michele Rivera) StephanieM (Stephanie Morris ) QGrissom…" at bounding box center [375, 69] width 496 height 14
select select "9"
select select "2025"
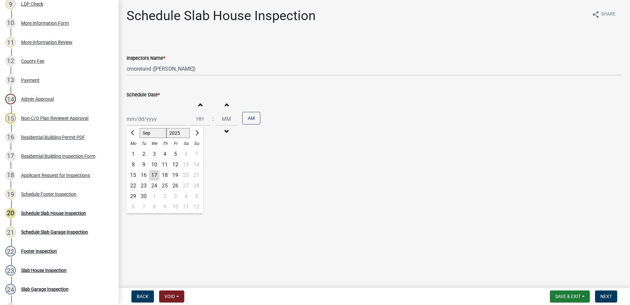
click at [157, 120] on div "Jan Feb Mar Apr May Jun Jul Aug Sep Oct Nov Dec 1525 1526 1527 1528 1529 1530 1…" at bounding box center [157, 119] width 60 height 14
click at [153, 175] on div "17" at bounding box center [154, 175] width 11 height 11
type input "09/17/2025"
click at [612, 297] on span "Next" at bounding box center [607, 295] width 12 height 5
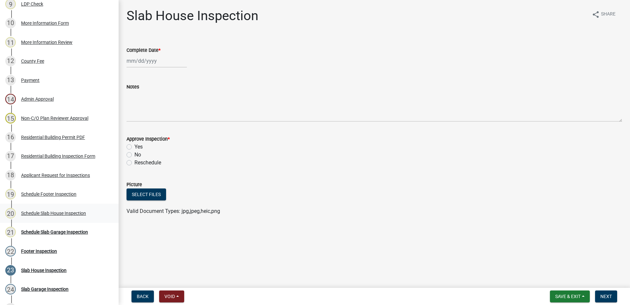
click at [58, 211] on div "Schedule Slab House Inspection" at bounding box center [53, 213] width 65 height 5
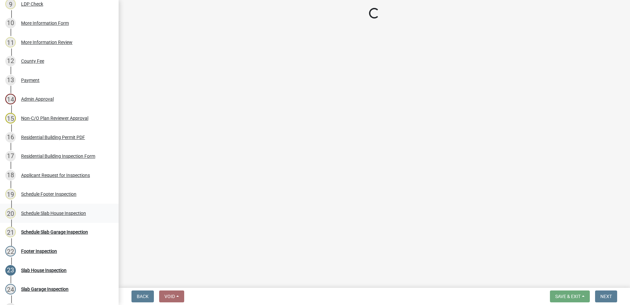
select select "a0ea4169-8540-4a2c-b9f4-cf4c1ffdeb95"
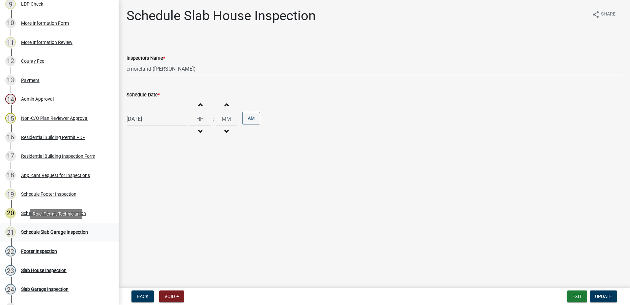
click at [56, 232] on div "Schedule Slab Garage Inspection" at bounding box center [54, 231] width 67 height 5
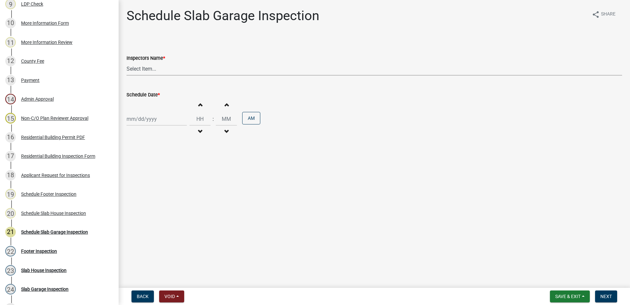
click at [171, 70] on select "Select Item... mrivera (Michele Rivera) StephanieM (Stephanie Morris ) QGrissom…" at bounding box center [375, 69] width 496 height 14
select select "a0ea4169-8540-4a2c-b9f4-cf4c1ffdeb95"
click at [127, 62] on select "Select Item... mrivera (Michele Rivera) StephanieM (Stephanie Morris ) QGrissom…" at bounding box center [375, 69] width 496 height 14
click at [170, 122] on div at bounding box center [157, 119] width 60 height 14
select select "9"
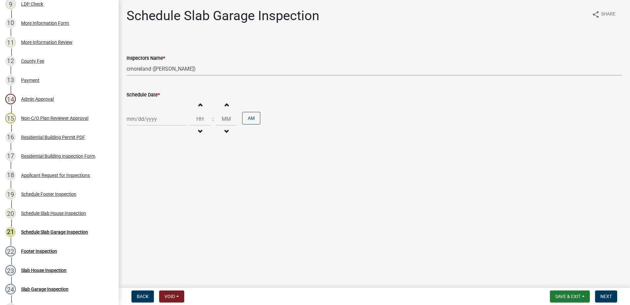
select select "2025"
click at [155, 175] on div "17" at bounding box center [154, 175] width 11 height 11
type input "09/17/2025"
click at [604, 296] on span "Next" at bounding box center [607, 295] width 12 height 5
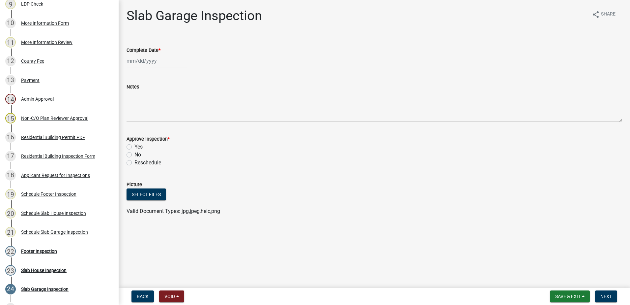
click at [161, 62] on div at bounding box center [157, 61] width 60 height 14
select select "9"
select select "2025"
click at [153, 116] on div "17" at bounding box center [154, 117] width 11 height 11
type input "09/17/2025"
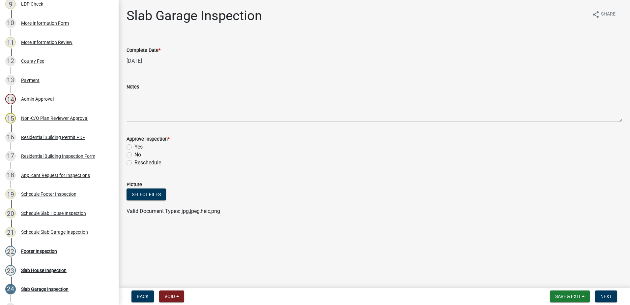
click at [135, 148] on label "Yes" at bounding box center [139, 147] width 8 height 8
click at [135, 147] on input "Yes" at bounding box center [137, 145] width 4 height 4
radio input "true"
click at [614, 297] on button "Next" at bounding box center [606, 296] width 22 height 12
click at [144, 65] on div at bounding box center [157, 61] width 60 height 14
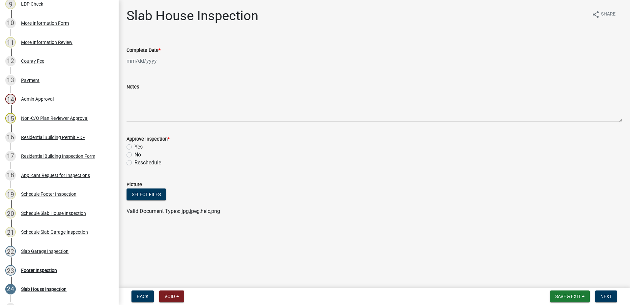
select select "9"
click at [155, 117] on div "17" at bounding box center [154, 117] width 11 height 11
click at [135, 146] on label "Yes" at bounding box center [139, 147] width 8 height 8
click at [135, 146] on input "Yes" at bounding box center [137, 145] width 4 height 4
click at [609, 296] on span "Next" at bounding box center [607, 295] width 12 height 5
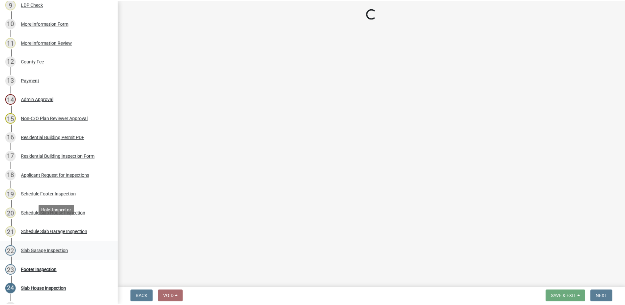
scroll to position [343, 0]
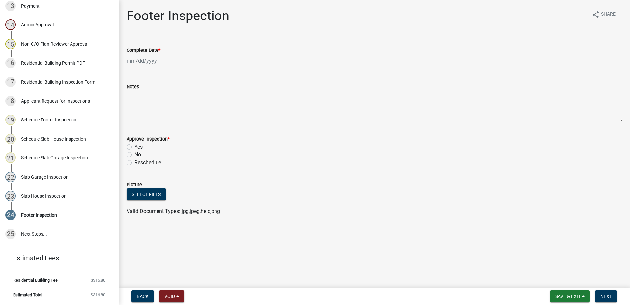
click at [151, 63] on div at bounding box center [157, 61] width 60 height 14
click at [155, 115] on div "17" at bounding box center [154, 117] width 11 height 11
click at [135, 146] on label "Yes" at bounding box center [139, 147] width 8 height 8
click at [135, 146] on input "Yes" at bounding box center [137, 145] width 4 height 4
click at [602, 295] on span "Next" at bounding box center [607, 295] width 12 height 5
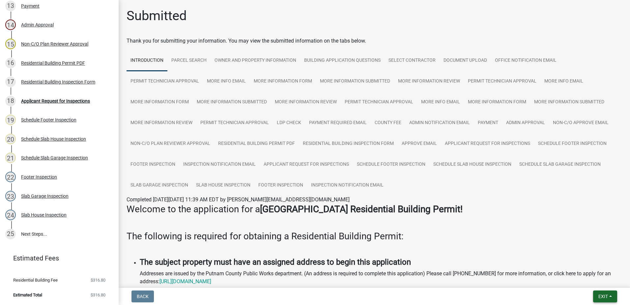
click at [601, 294] on span "Exit" at bounding box center [604, 295] width 10 height 5
click at [601, 277] on button "Save & Exit" at bounding box center [591, 279] width 53 height 16
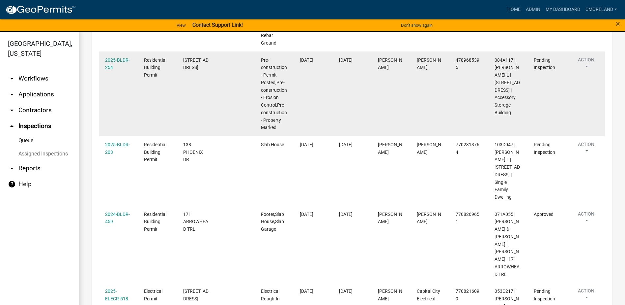
scroll to position [593, 0]
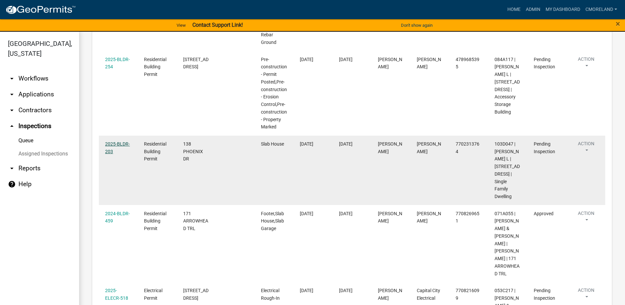
click at [122, 142] on link "2025-BLDR-203" at bounding box center [117, 147] width 25 height 13
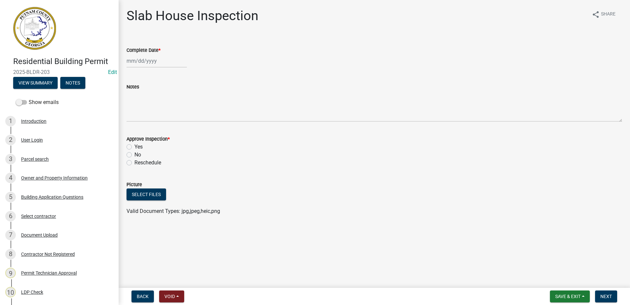
click at [168, 62] on div at bounding box center [157, 61] width 60 height 14
click at [155, 117] on div "17" at bounding box center [154, 117] width 11 height 11
click at [135, 146] on label "Yes" at bounding box center [139, 147] width 8 height 8
click at [135, 146] on input "Yes" at bounding box center [137, 145] width 4 height 4
click at [605, 295] on span "Next" at bounding box center [607, 295] width 12 height 5
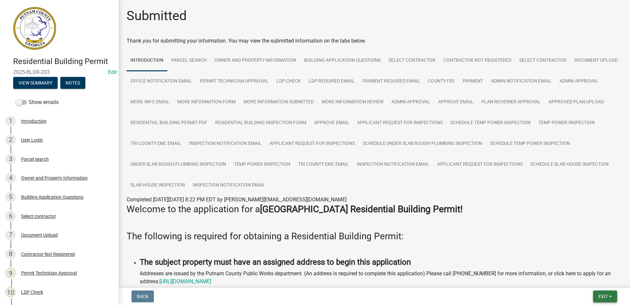
click at [605, 293] on span "Exit" at bounding box center [604, 295] width 10 height 5
click at [592, 278] on button "Save & Exit" at bounding box center [591, 279] width 53 height 16
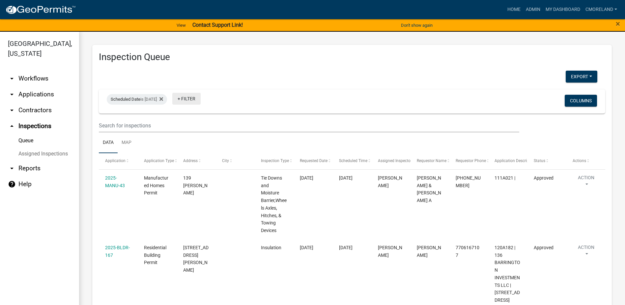
click at [201, 100] on link "+ Filter" at bounding box center [186, 99] width 28 height 12
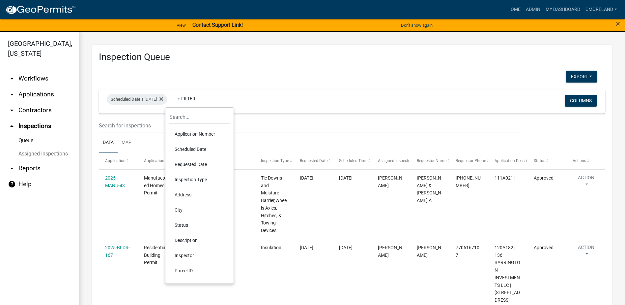
click at [185, 253] on li "Inspector" at bounding box center [199, 255] width 60 height 15
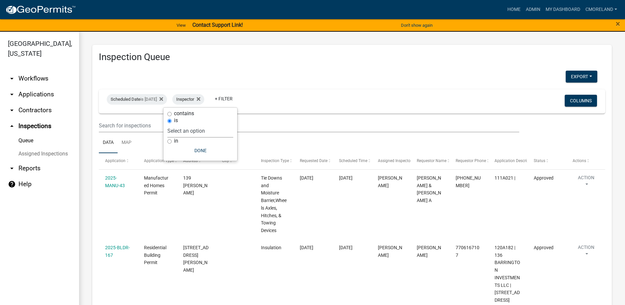
click at [227, 131] on select "Select an option None Michele Rivera Dorothy Evans Stephanie Morris Quistan Jam…" at bounding box center [200, 131] width 66 height 14
click at [187, 124] on select "Select an option None Michele Rivera Dorothy Evans Stephanie Morris Quistan Jam…" at bounding box center [200, 131] width 66 height 14
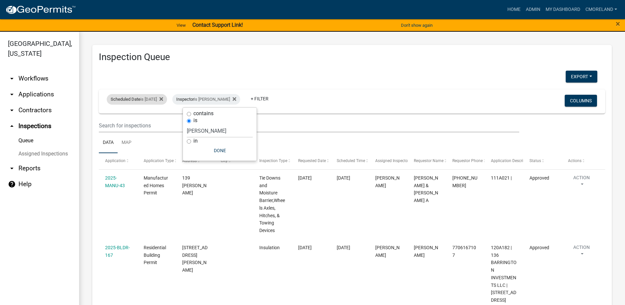
click at [162, 99] on div "Scheduled Date is 09/17/2025" at bounding box center [137, 99] width 60 height 11
click at [162, 124] on input "2025-09-17" at bounding box center [143, 124] width 46 height 14
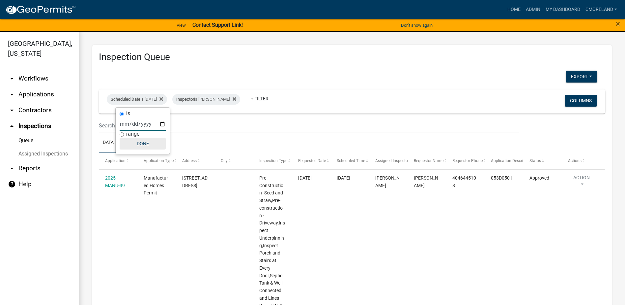
click at [146, 145] on button "Done" at bounding box center [143, 143] width 46 height 12
click at [162, 98] on div "Scheduled Date is 09/16/2025" at bounding box center [137, 99] width 60 height 11
click at [162, 127] on input "2025-09-16" at bounding box center [143, 124] width 46 height 14
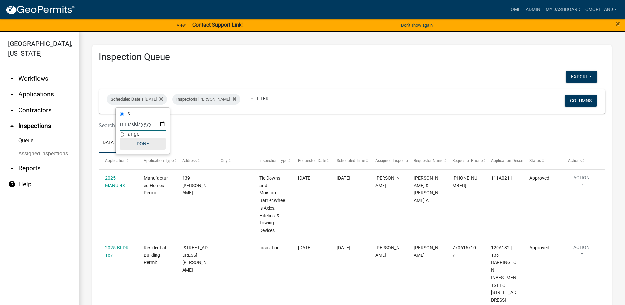
click at [148, 143] on button "Done" at bounding box center [143, 143] width 46 height 12
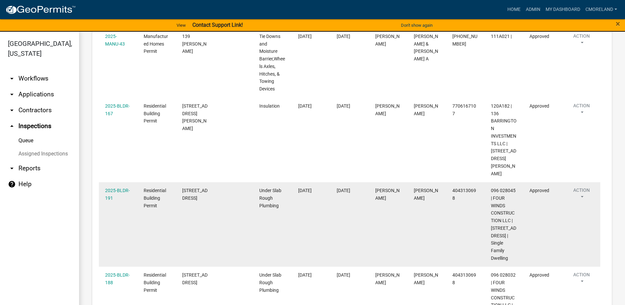
scroll to position [24, 0]
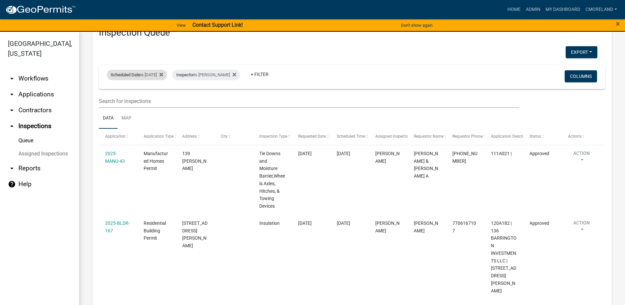
click at [155, 75] on div "Scheduled Date is 09/17/2025" at bounding box center [137, 75] width 60 height 11
click at [164, 99] on input "2025-09-17" at bounding box center [143, 100] width 46 height 14
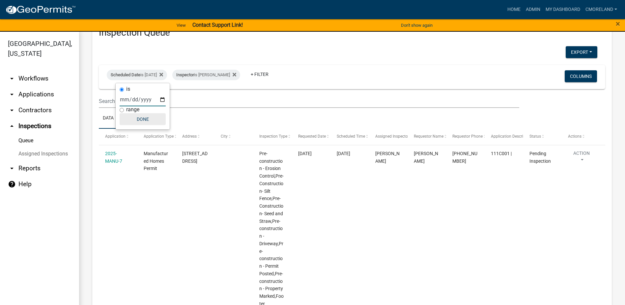
click at [151, 119] on button "Done" at bounding box center [143, 119] width 46 height 12
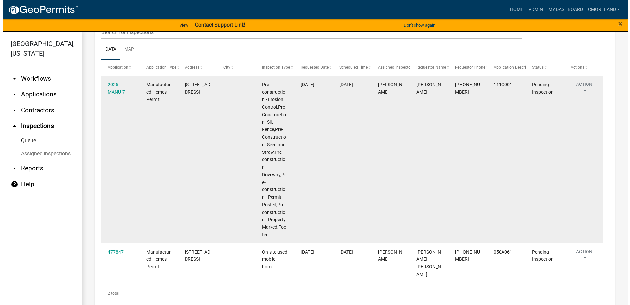
scroll to position [101, 0]
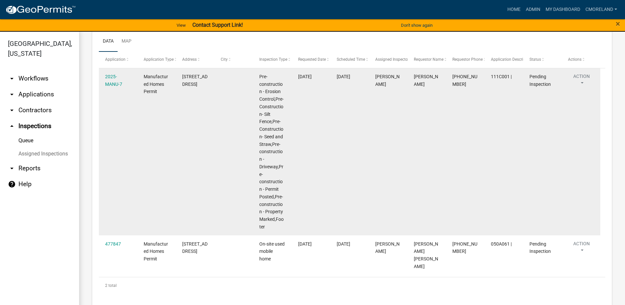
click at [109, 80] on div "2025-MANU-7" at bounding box center [118, 80] width 26 height 15
click at [110, 82] on link "2025-MANU-7" at bounding box center [113, 80] width 17 height 13
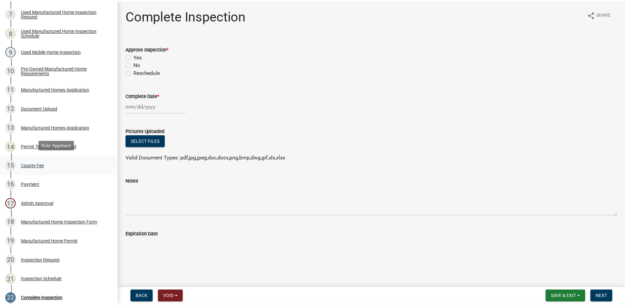
scroll to position [329, 0]
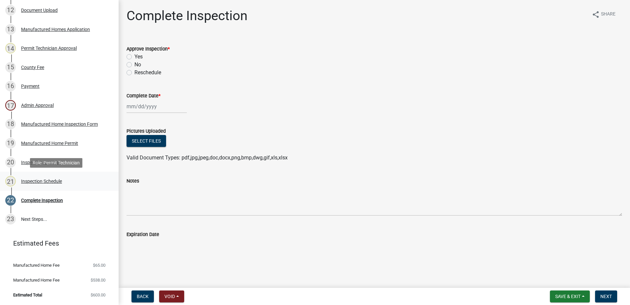
click at [40, 179] on div "Inspection Schedule" at bounding box center [41, 181] width 41 height 5
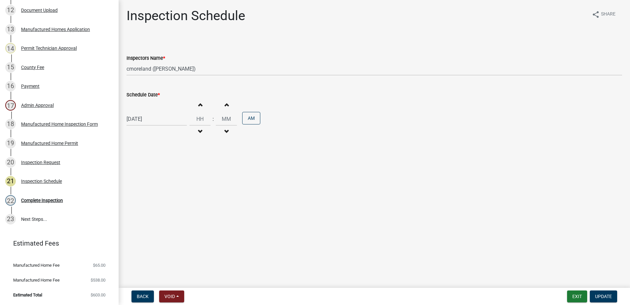
click at [161, 122] on div "09/18/2025" at bounding box center [157, 119] width 60 height 14
click at [133, 185] on div "22" at bounding box center [133, 185] width 11 height 11
click at [601, 296] on span "Update" at bounding box center [603, 295] width 17 height 5
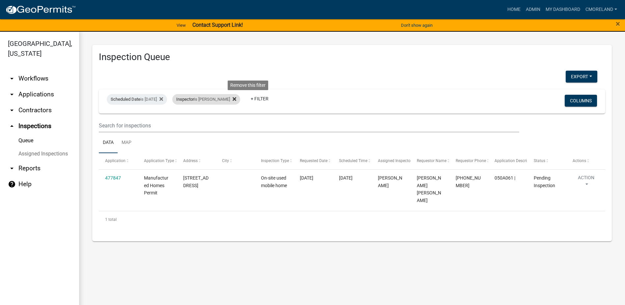
click at [236, 99] on icon at bounding box center [235, 98] width 4 height 5
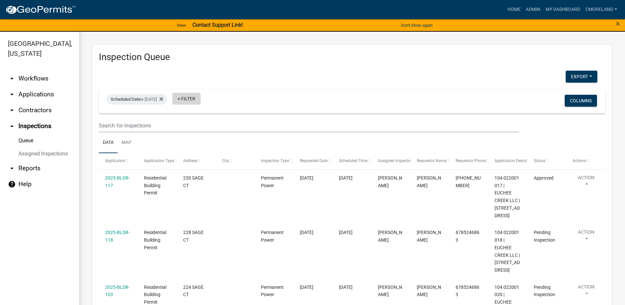
click at [201, 98] on link "+ Filter" at bounding box center [186, 99] width 28 height 12
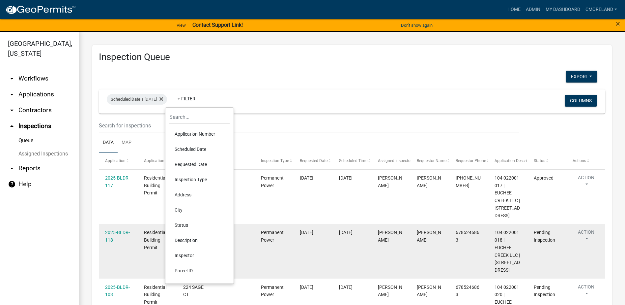
click at [185, 255] on li "Inspector" at bounding box center [199, 255] width 60 height 15
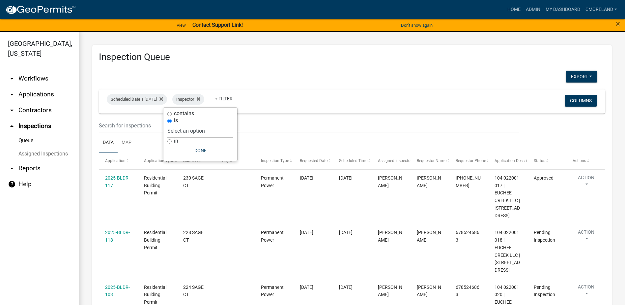
click at [220, 131] on select "Select an option None Michele Rivera Dorothy Evans Stephanie Morris Quistan Jam…" at bounding box center [200, 131] width 66 height 14
click at [184, 124] on select "Select an option None Michele Rivera Dorothy Evans Stephanie Morris Quistan Jam…" at bounding box center [200, 131] width 66 height 14
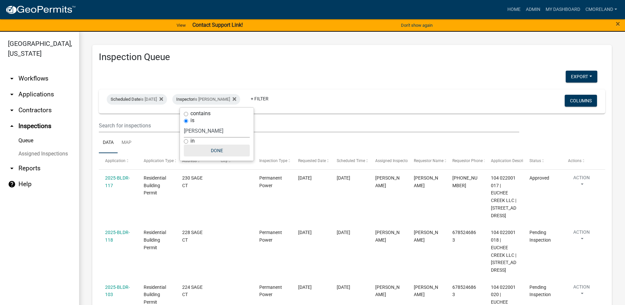
click at [223, 151] on button "Done" at bounding box center [217, 150] width 66 height 12
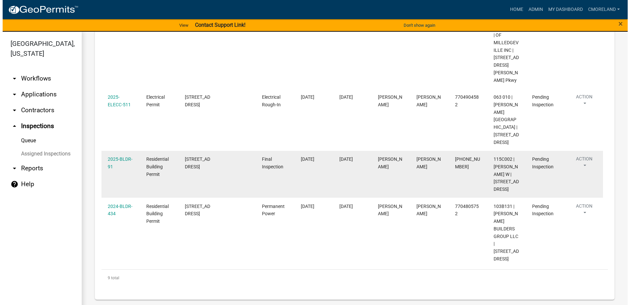
scroll to position [427, 0]
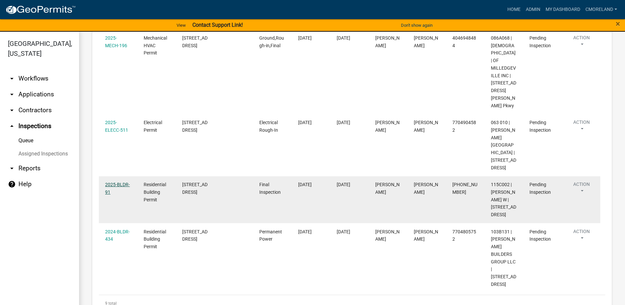
click at [122, 195] on link "2025-BLDR-91" at bounding box center [117, 188] width 25 height 13
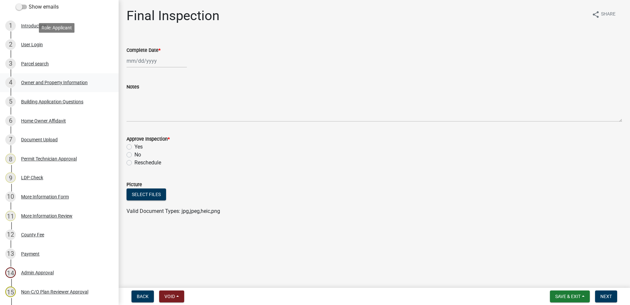
scroll to position [132, 0]
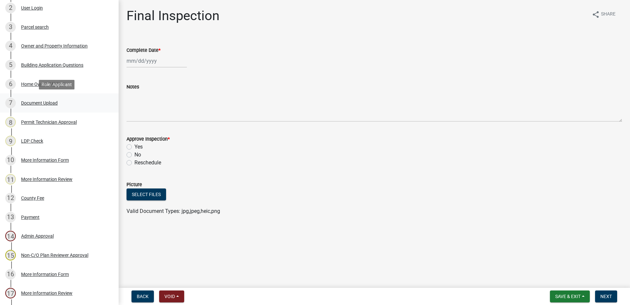
click at [37, 102] on div "Document Upload" at bounding box center [39, 103] width 37 height 5
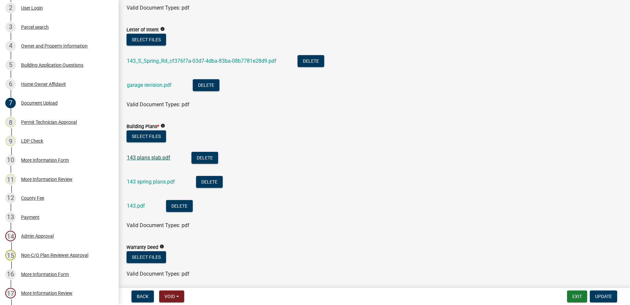
scroll to position [495, 0]
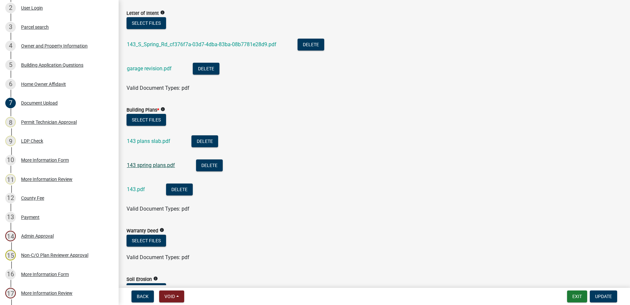
click at [147, 165] on link "143 spring plans.pdf" at bounding box center [151, 165] width 48 height 6
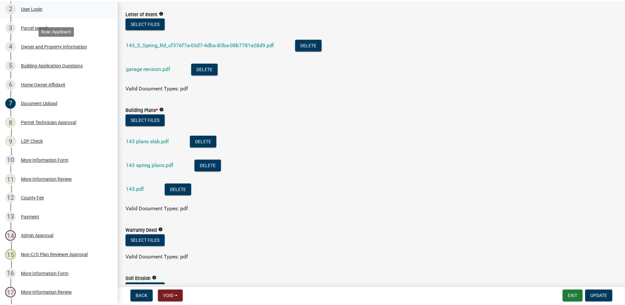
scroll to position [0, 0]
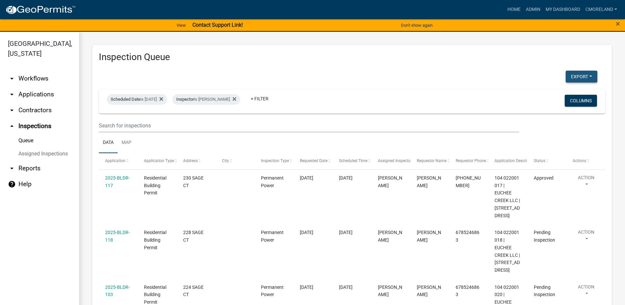
click at [572, 75] on button "Export" at bounding box center [582, 77] width 32 height 12
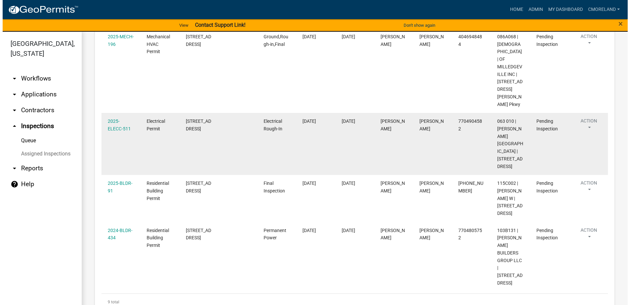
scroll to position [460, 0]
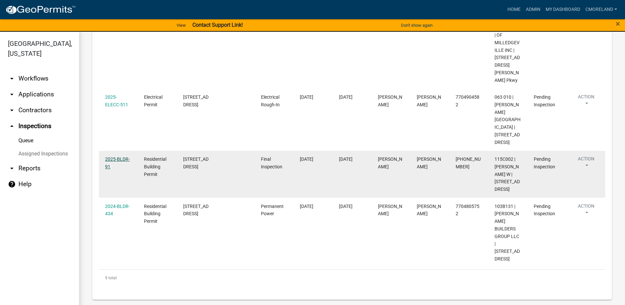
click at [116, 167] on link "2025-BLDR-91" at bounding box center [117, 162] width 25 height 13
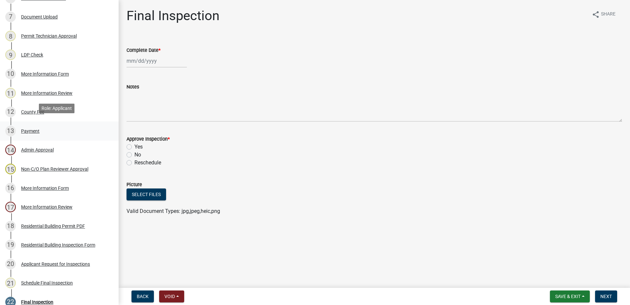
scroll to position [231, 0]
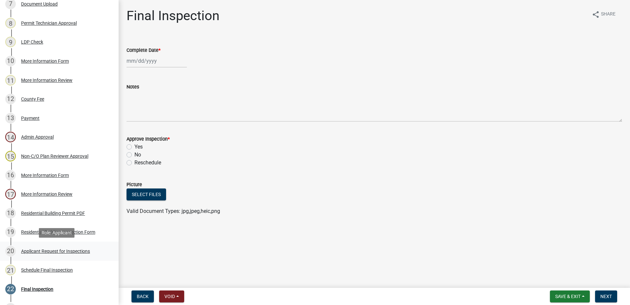
click at [54, 251] on div "Applicant Request for Inspections" at bounding box center [55, 251] width 69 height 5
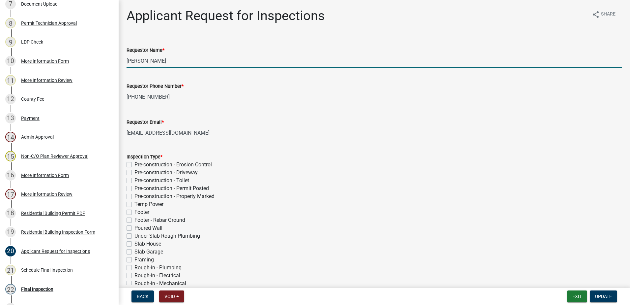
click at [172, 63] on input "Lisa Jackson" at bounding box center [375, 61] width 496 height 14
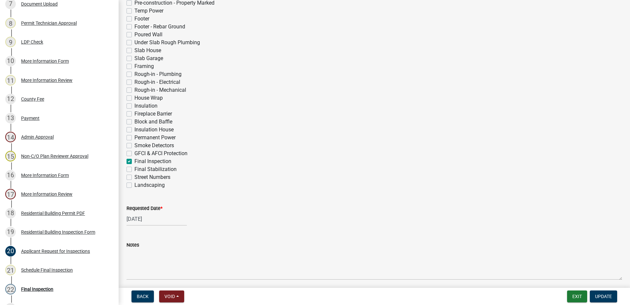
scroll to position [219, 0]
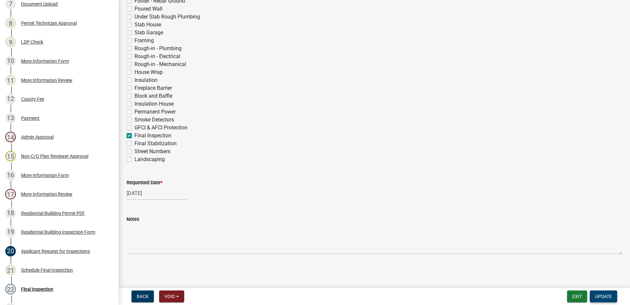
click at [609, 294] on span "Update" at bounding box center [603, 295] width 17 height 5
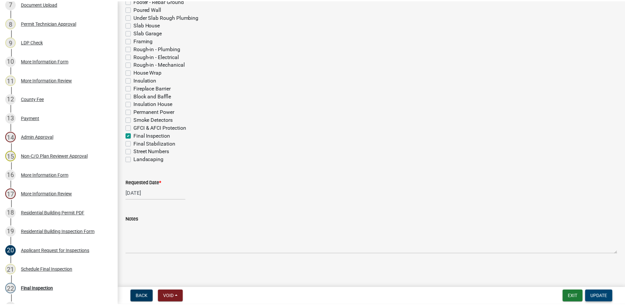
scroll to position [0, 0]
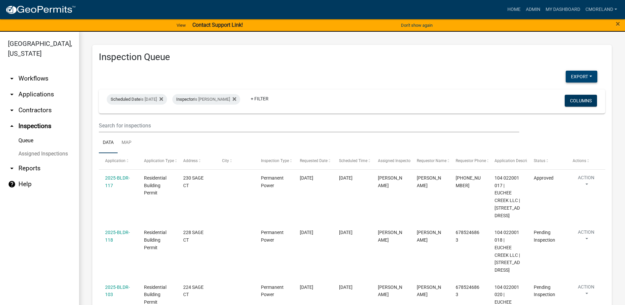
click at [568, 73] on button "Export" at bounding box center [582, 77] width 32 height 12
click at [554, 93] on button "Excel Format (.xlsx)" at bounding box center [567, 94] width 62 height 16
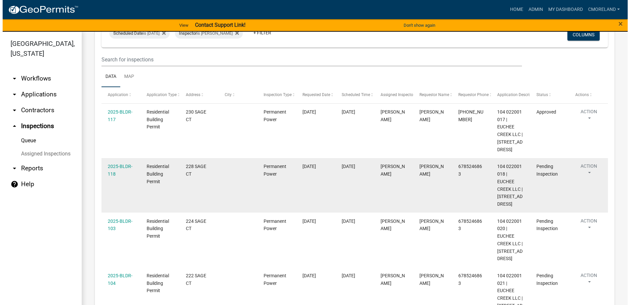
scroll to position [33, 0]
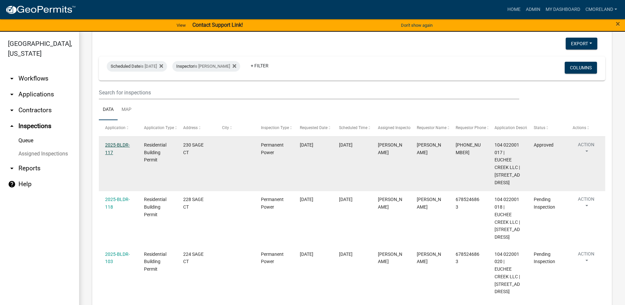
click at [119, 146] on link "2025-BLDR-117" at bounding box center [117, 148] width 25 height 13
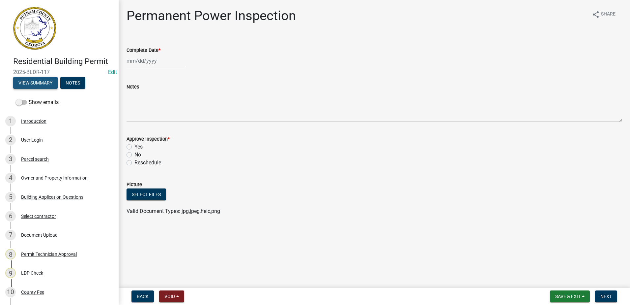
click at [42, 81] on button "View Summary" at bounding box center [35, 83] width 45 height 12
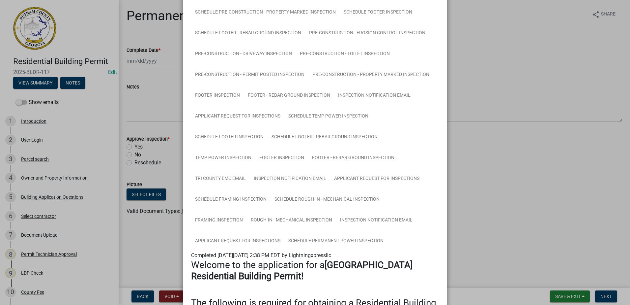
scroll to position [264, 0]
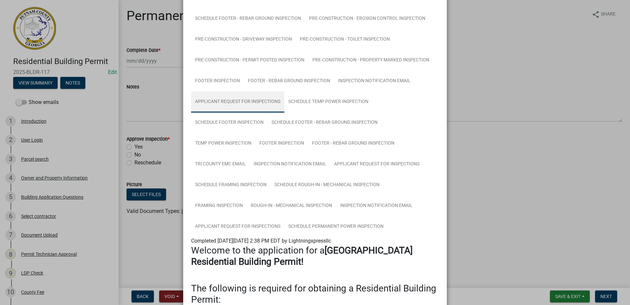
click at [238, 100] on link "Applicant Request for Inspections" at bounding box center [237, 101] width 93 height 21
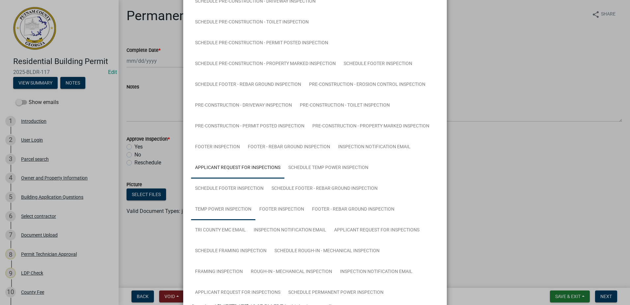
scroll to position [231, 0]
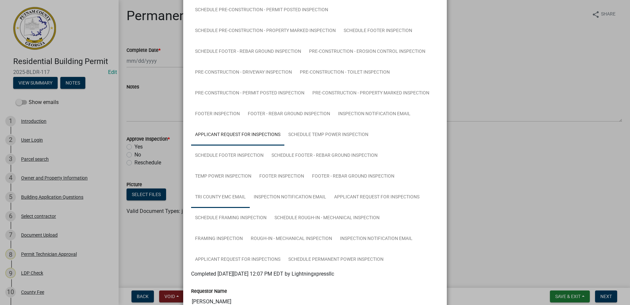
click at [220, 196] on link "Tri County EMC email" at bounding box center [220, 197] width 59 height 21
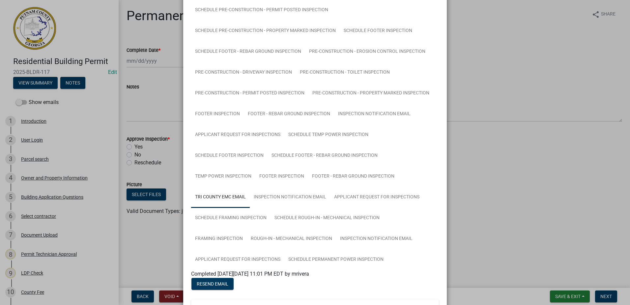
click at [477, 62] on ngb-modal-window "Summary × Printer Friendly Introduction Parcel search Owner and Property Inform…" at bounding box center [315, 152] width 630 height 305
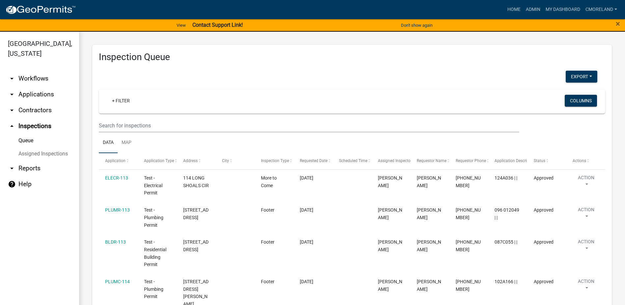
select select "2: 50"
click at [534, 8] on link "Admin" at bounding box center [534, 9] width 20 height 13
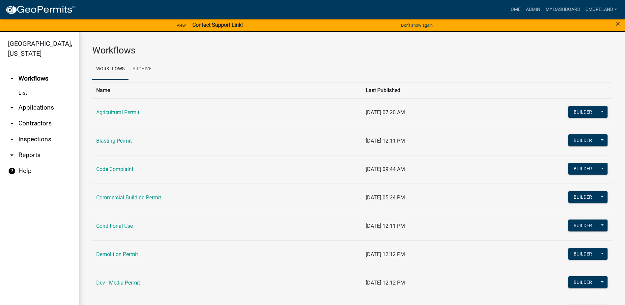
click at [33, 138] on link "arrow_drop_down Inspections" at bounding box center [39, 139] width 79 height 16
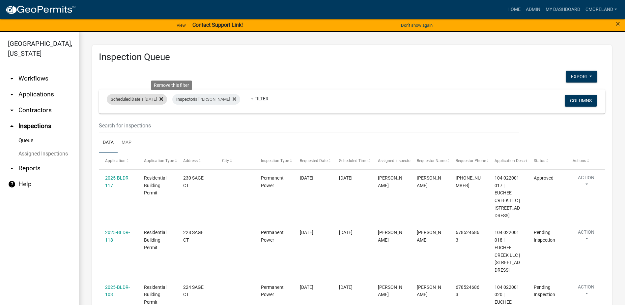
click at [163, 96] on fa-icon at bounding box center [160, 99] width 6 height 11
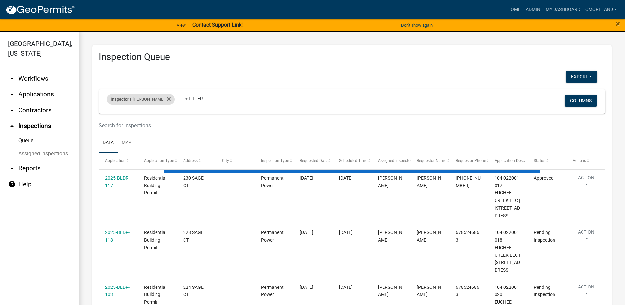
select select "2: 50"
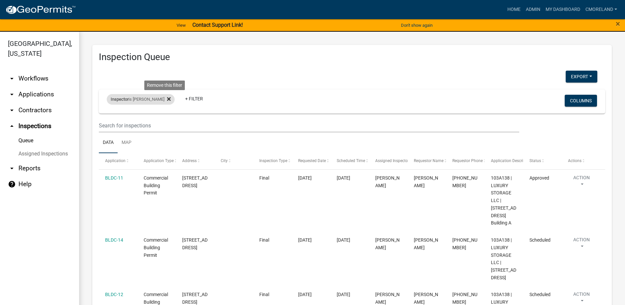
click at [165, 95] on fa-icon at bounding box center [168, 99] width 6 height 11
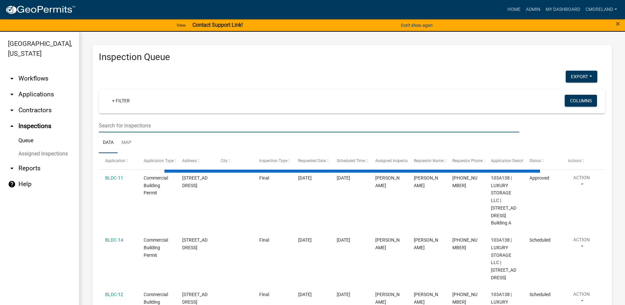
click at [141, 125] on input "text" at bounding box center [309, 126] width 421 height 14
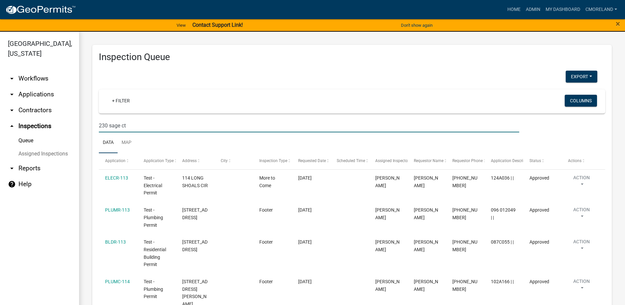
type input "230 sage ct"
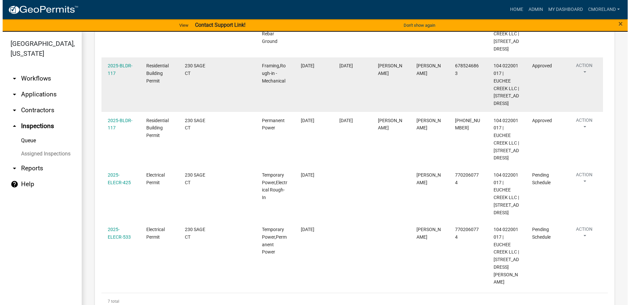
scroll to position [354, 0]
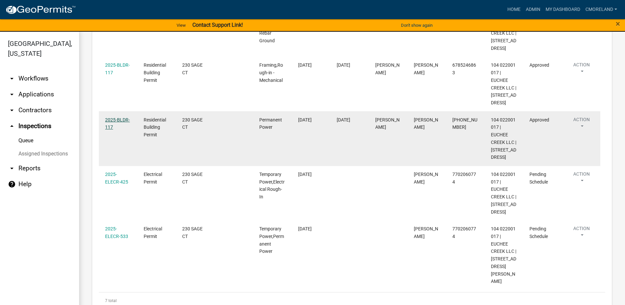
click at [124, 117] on link "2025-BLDR-117" at bounding box center [117, 123] width 25 height 13
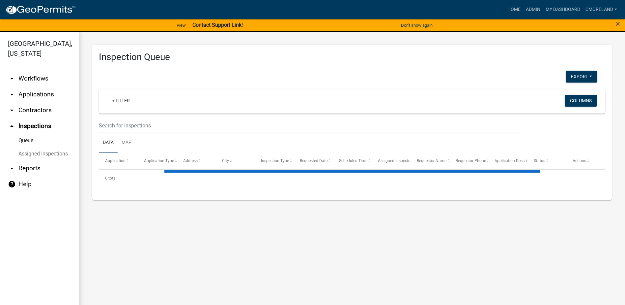
select select "2: 50"
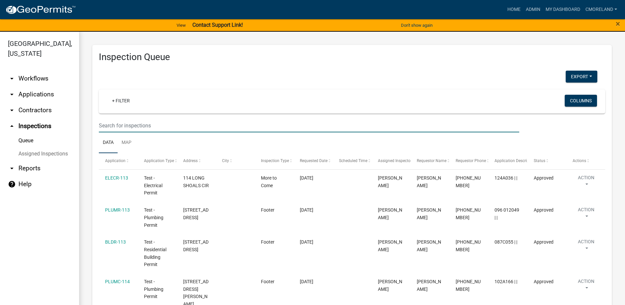
click at [121, 120] on input "text" at bounding box center [309, 126] width 421 height 14
type input "230 sage ct"
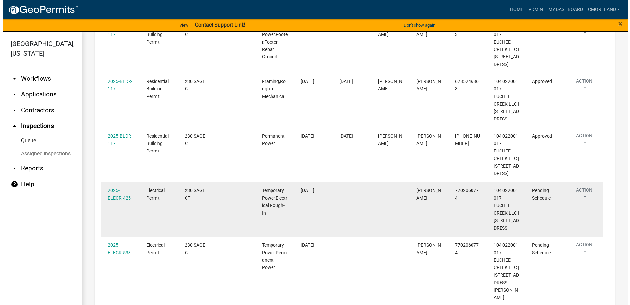
scroll to position [354, 0]
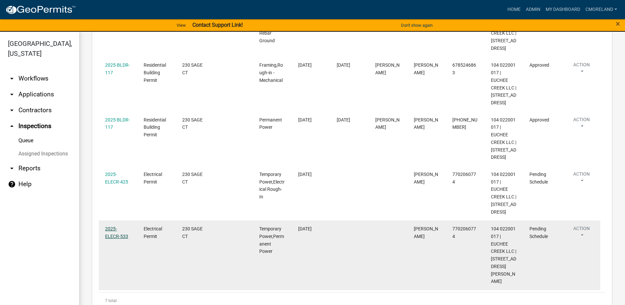
click at [125, 228] on link "2025-ELECR-533" at bounding box center [116, 232] width 23 height 13
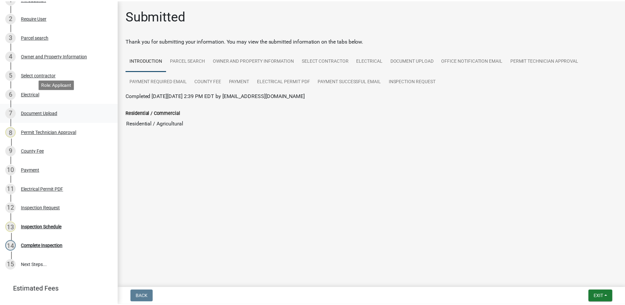
scroll to position [132, 0]
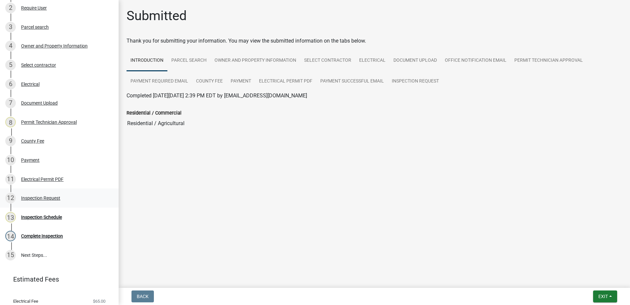
click at [43, 198] on div "Inspection Request" at bounding box center [40, 198] width 39 height 5
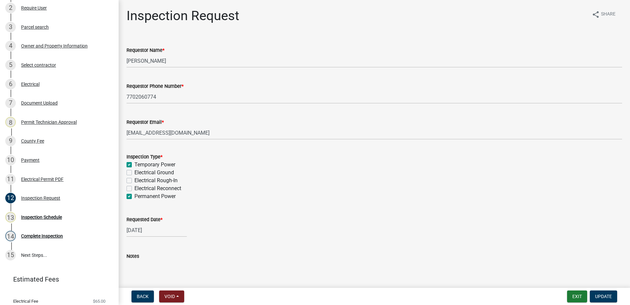
click at [135, 196] on label "Permanent Power" at bounding box center [155, 196] width 41 height 8
click at [135, 196] on input "Permanent Power" at bounding box center [137, 194] width 4 height 4
checkbox input "false"
checkbox input "true"
checkbox input "false"
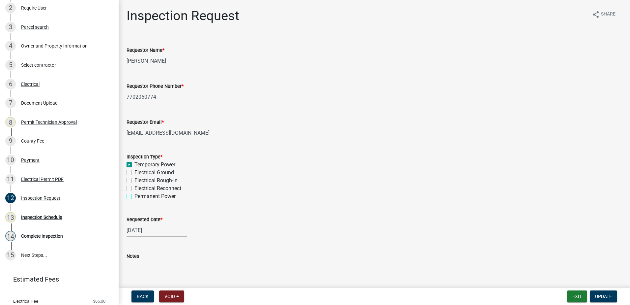
checkbox input "false"
click at [608, 294] on span "Update" at bounding box center [603, 295] width 17 height 5
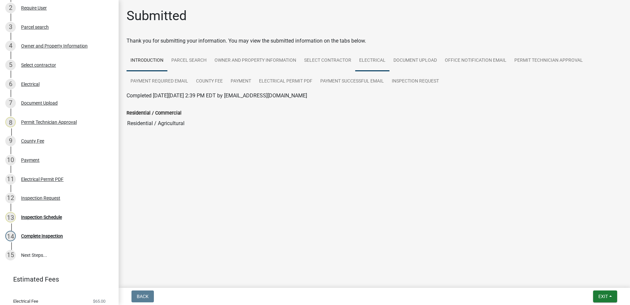
click at [380, 61] on link "Electrical" at bounding box center [372, 60] width 34 height 21
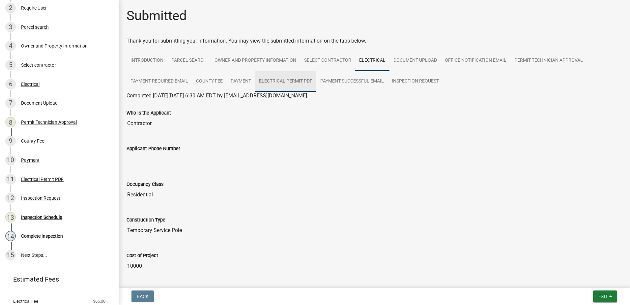
click at [275, 78] on link "Electrical Permit PDF" at bounding box center [285, 81] width 61 height 21
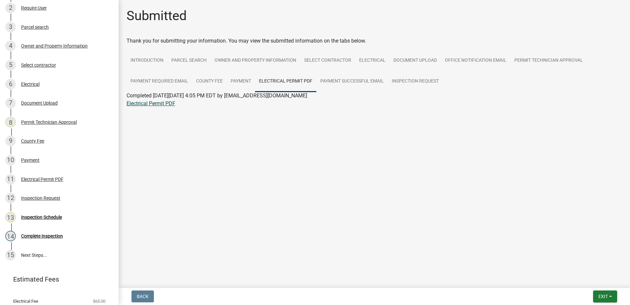
click at [166, 103] on link "Electrical Permit PDF" at bounding box center [151, 103] width 49 height 6
click at [48, 216] on div "Inspection Schedule" at bounding box center [41, 217] width 41 height 5
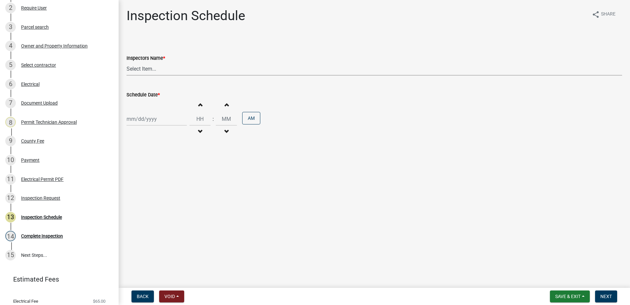
click at [149, 68] on select "Select Item... mrivera (Michele Rivera) StephanieM (Stephanie Morris ) QGrissom…" at bounding box center [375, 69] width 496 height 14
select select "a0ea4169-8540-4a2c-b9f4-cf4c1ffdeb95"
click at [127, 62] on select "Select Item... mrivera (Michele Rivera) StephanieM (Stephanie Morris ) QGrissom…" at bounding box center [375, 69] width 496 height 14
click at [163, 121] on div at bounding box center [157, 119] width 60 height 14
select select "9"
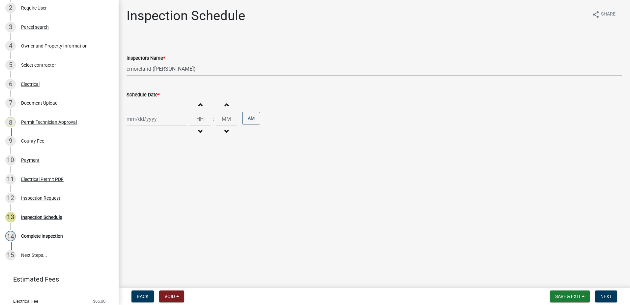
select select "2025"
click at [155, 174] on div "17" at bounding box center [154, 175] width 11 height 11
type input "09/17/2025"
click at [610, 295] on span "Next" at bounding box center [607, 295] width 12 height 5
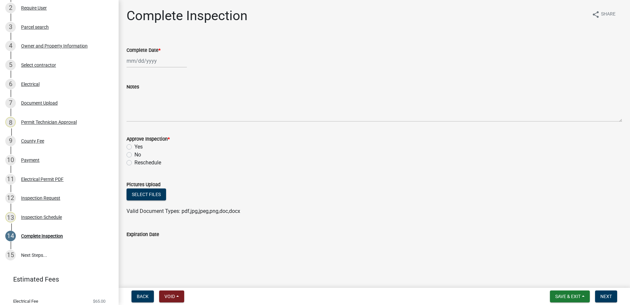
select select "9"
select select "2025"
click at [145, 62] on div "Jan Feb Mar Apr May Jun Jul Aug Sep Oct Nov Dec 1525 1526 1527 1528 1529 1530 1…" at bounding box center [157, 61] width 60 height 14
click at [154, 118] on div "17" at bounding box center [154, 117] width 11 height 11
type input "09/17/2025"
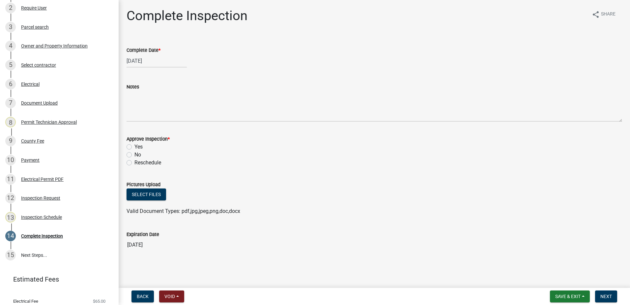
click at [135, 145] on label "Yes" at bounding box center [139, 147] width 8 height 8
click at [135, 145] on input "Yes" at bounding box center [137, 145] width 4 height 4
radio input "true"
click at [608, 295] on span "Next" at bounding box center [607, 295] width 12 height 5
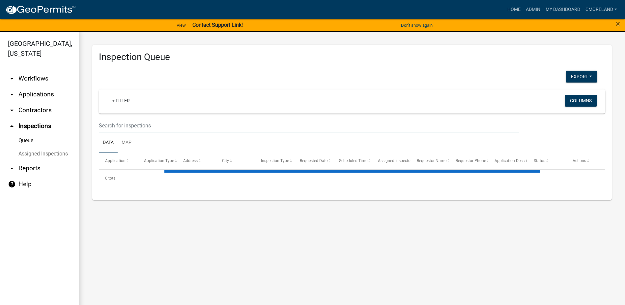
click at [117, 124] on input "text" at bounding box center [309, 126] width 421 height 14
select select "2: 50"
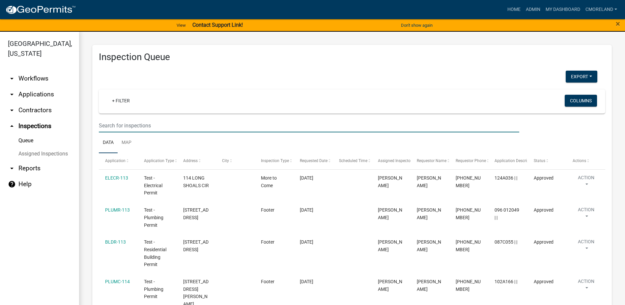
click at [110, 126] on input "text" at bounding box center [309, 126] width 421 height 14
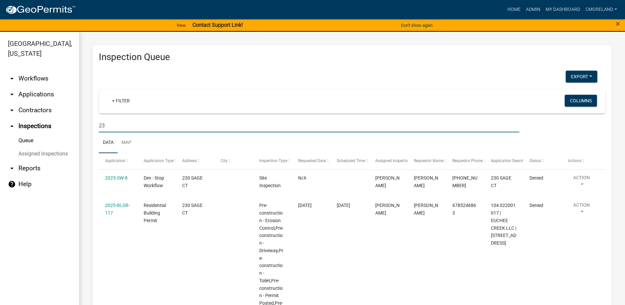
type input "2"
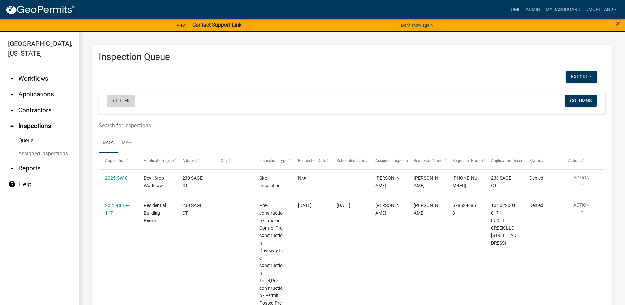
click at [127, 102] on link "+ Filter" at bounding box center [121, 101] width 28 height 12
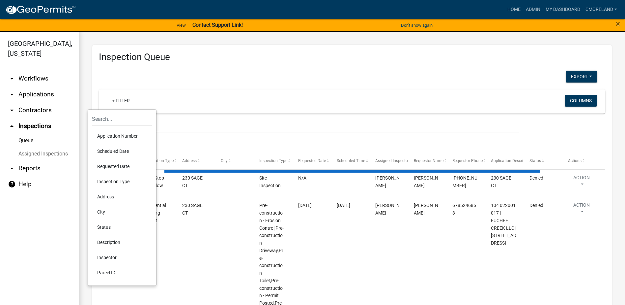
click at [122, 152] on li "Scheduled Date" at bounding box center [122, 150] width 60 height 15
select select "2: 50"
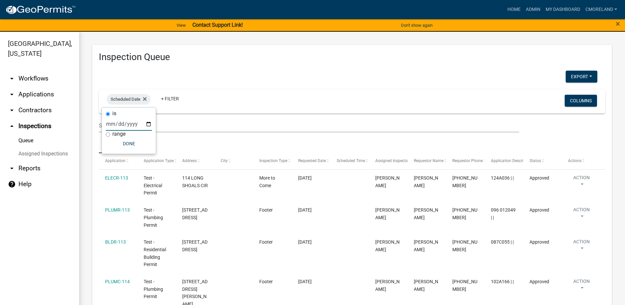
click at [148, 123] on input "date" at bounding box center [129, 124] width 46 height 14
type input "2025-09-18"
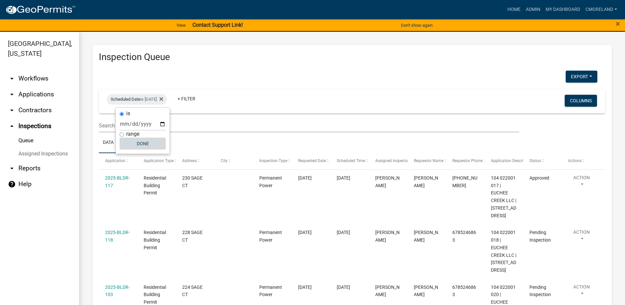
click at [149, 145] on button "Done" at bounding box center [143, 143] width 46 height 12
click at [197, 98] on link "+ Filter" at bounding box center [186, 99] width 28 height 12
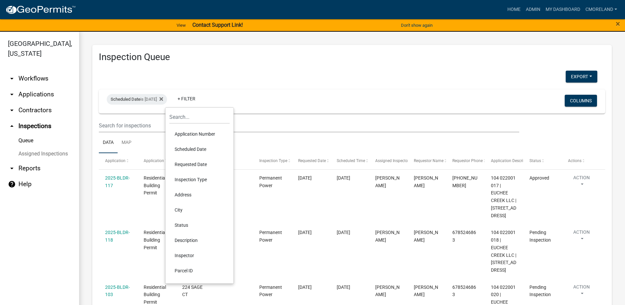
click at [194, 254] on li "Inspector" at bounding box center [199, 255] width 60 height 15
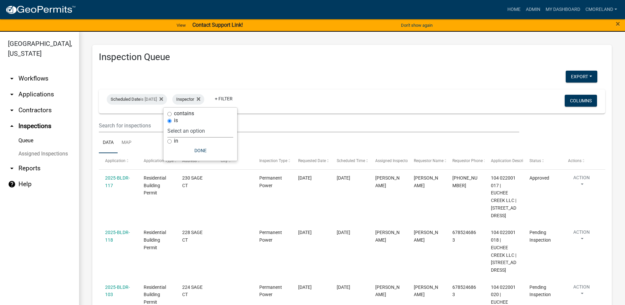
click at [219, 126] on select "Select an option None Michele Rivera Dorothy Evans Stephanie Morris Quistan Jam…" at bounding box center [200, 131] width 66 height 14
select select "07642ab0-564c-47bb-824b-0ccf2da83593"
click at [184, 124] on select "Select an option None Michele Rivera Dorothy Evans Stephanie Morris Quistan Jam…" at bounding box center [200, 131] width 66 height 14
click at [211, 151] on button "Done" at bounding box center [217, 150] width 66 height 12
click at [576, 72] on button "Export" at bounding box center [582, 77] width 32 height 12
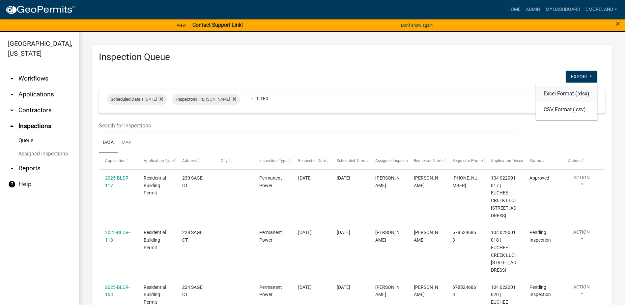
click at [552, 96] on button "Excel Format (.xlsx)" at bounding box center [567, 94] width 62 height 16
click at [501, 79] on div "Export Excel Format (.xlsx) CSV Format (.csv)" at bounding box center [348, 78] width 509 height 14
click at [240, 97] on div "Inspector is Michele Rivera" at bounding box center [206, 99] width 68 height 11
select select "07642ab0-564c-47bb-824b-0ccf2da83593"
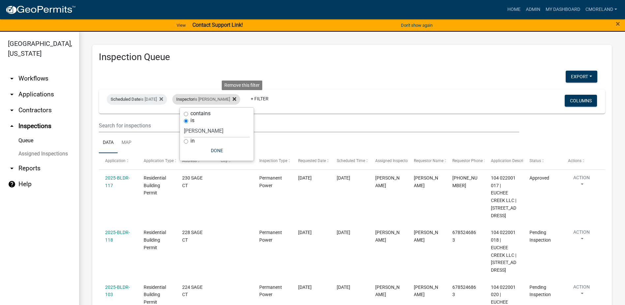
click at [236, 101] on icon at bounding box center [235, 98] width 4 height 5
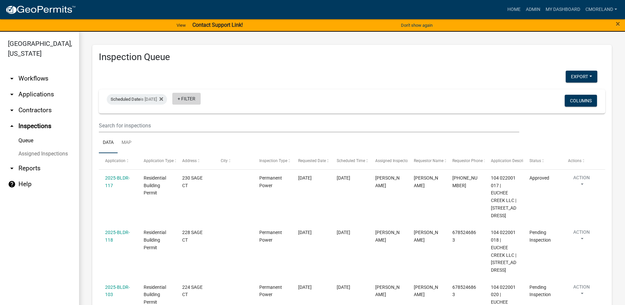
click at [197, 99] on link "+ Filter" at bounding box center [186, 99] width 28 height 12
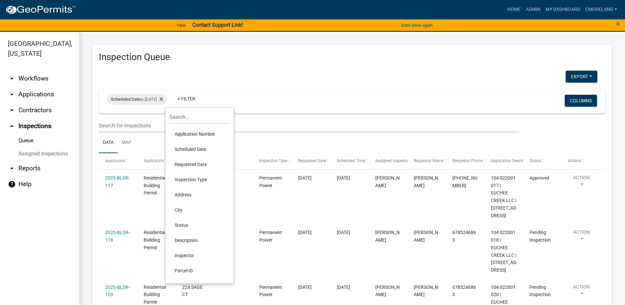
click at [192, 255] on li "Inspector" at bounding box center [199, 255] width 60 height 15
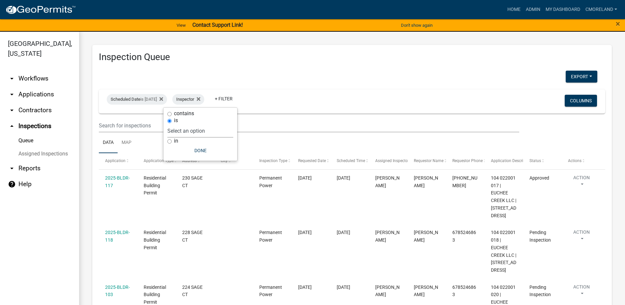
click at [225, 129] on select "Select an option None Michele Rivera Dorothy Evans Stephanie Morris Quistan Jam…" at bounding box center [200, 131] width 66 height 14
select select "a0ea4169-8540-4a2c-b9f4-cf4c1ffdeb95"
click at [187, 124] on select "Select an option None Michele Rivera Dorothy Evans Stephanie Morris Quistan Jam…" at bounding box center [200, 131] width 66 height 14
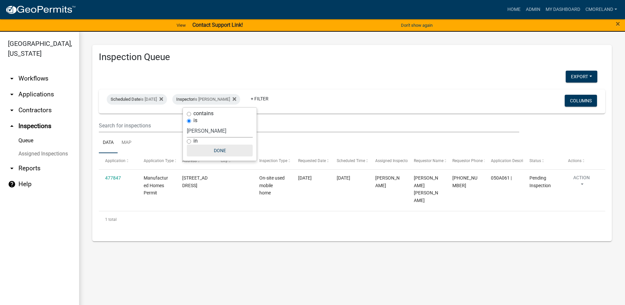
click at [224, 150] on button "Done" at bounding box center [220, 150] width 66 height 12
click at [438, 77] on div "Export Excel Format (.xlsx) CSV Format (.csv)" at bounding box center [348, 78] width 509 height 14
